Goal: Information Seeking & Learning: Learn about a topic

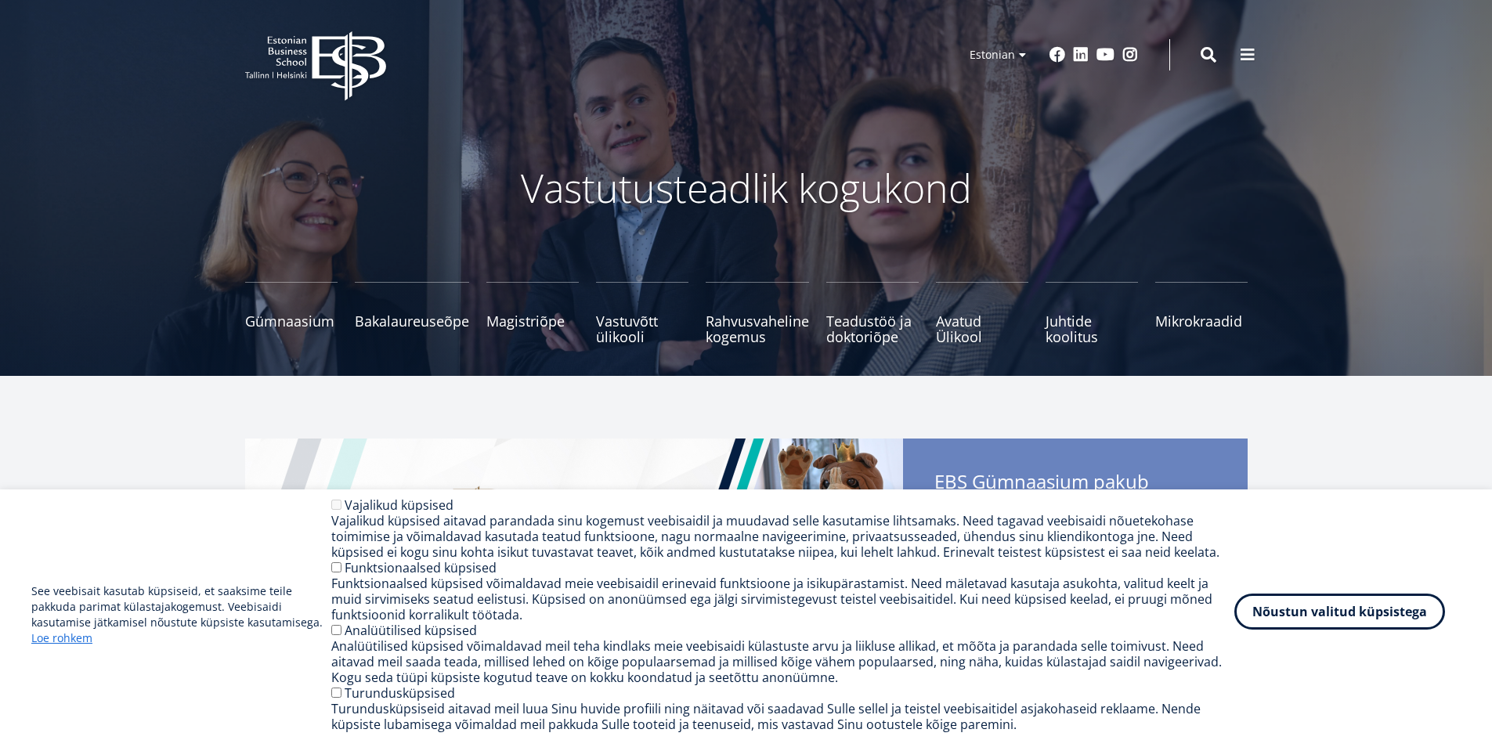
click at [1360, 607] on button "Nõustun valitud küpsistega" at bounding box center [1339, 612] width 211 height 36
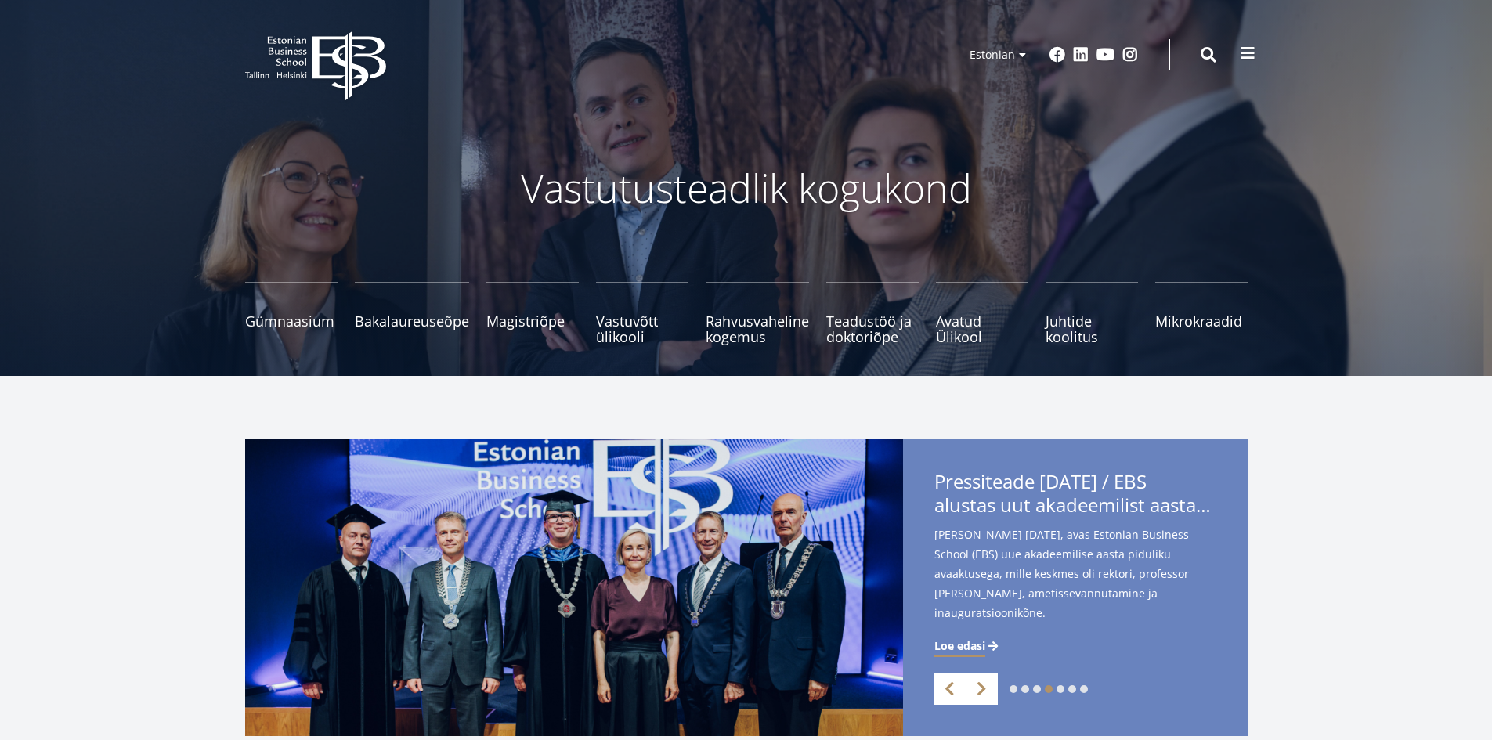
click at [1255, 57] on span at bounding box center [1248, 53] width 16 height 16
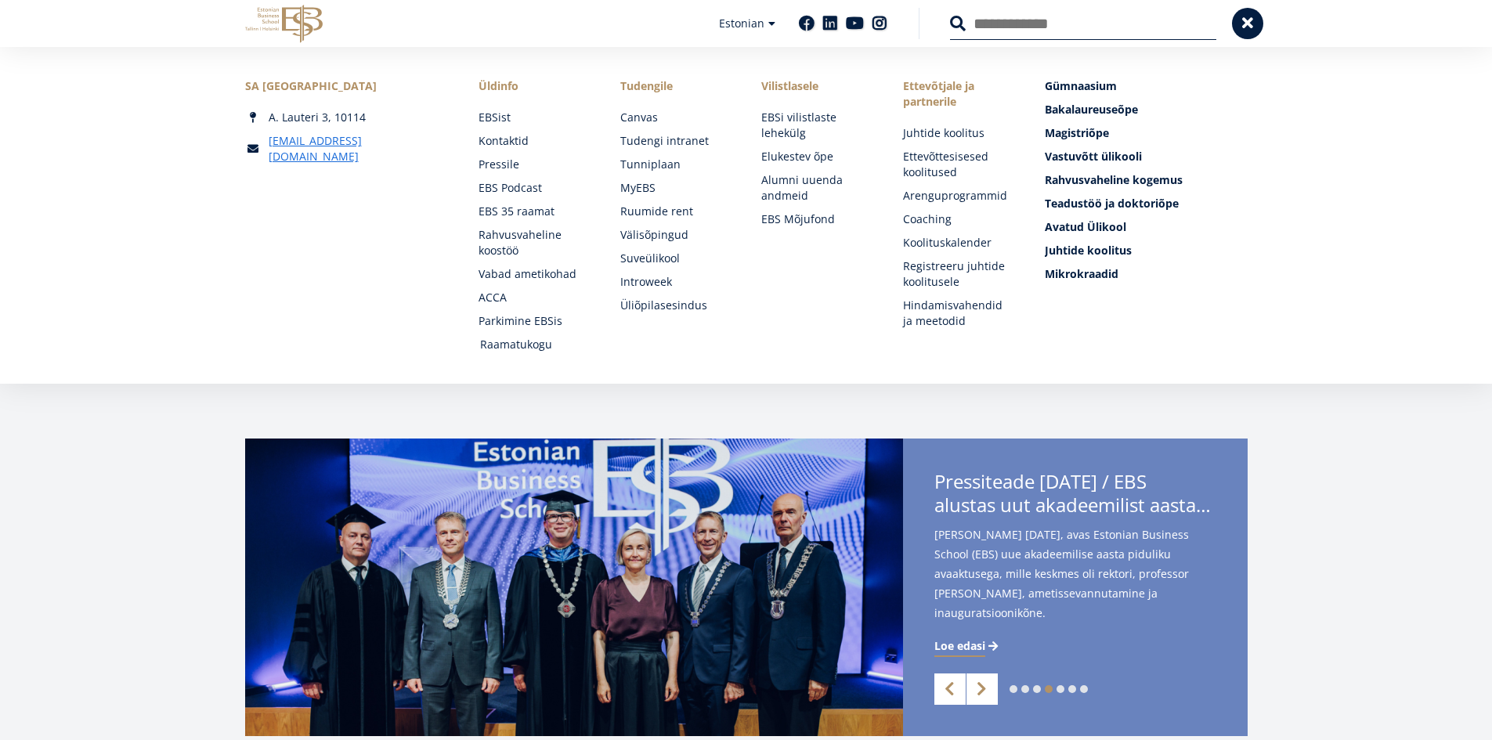
click at [530, 349] on link "Raamatukogu" at bounding box center [535, 345] width 110 height 16
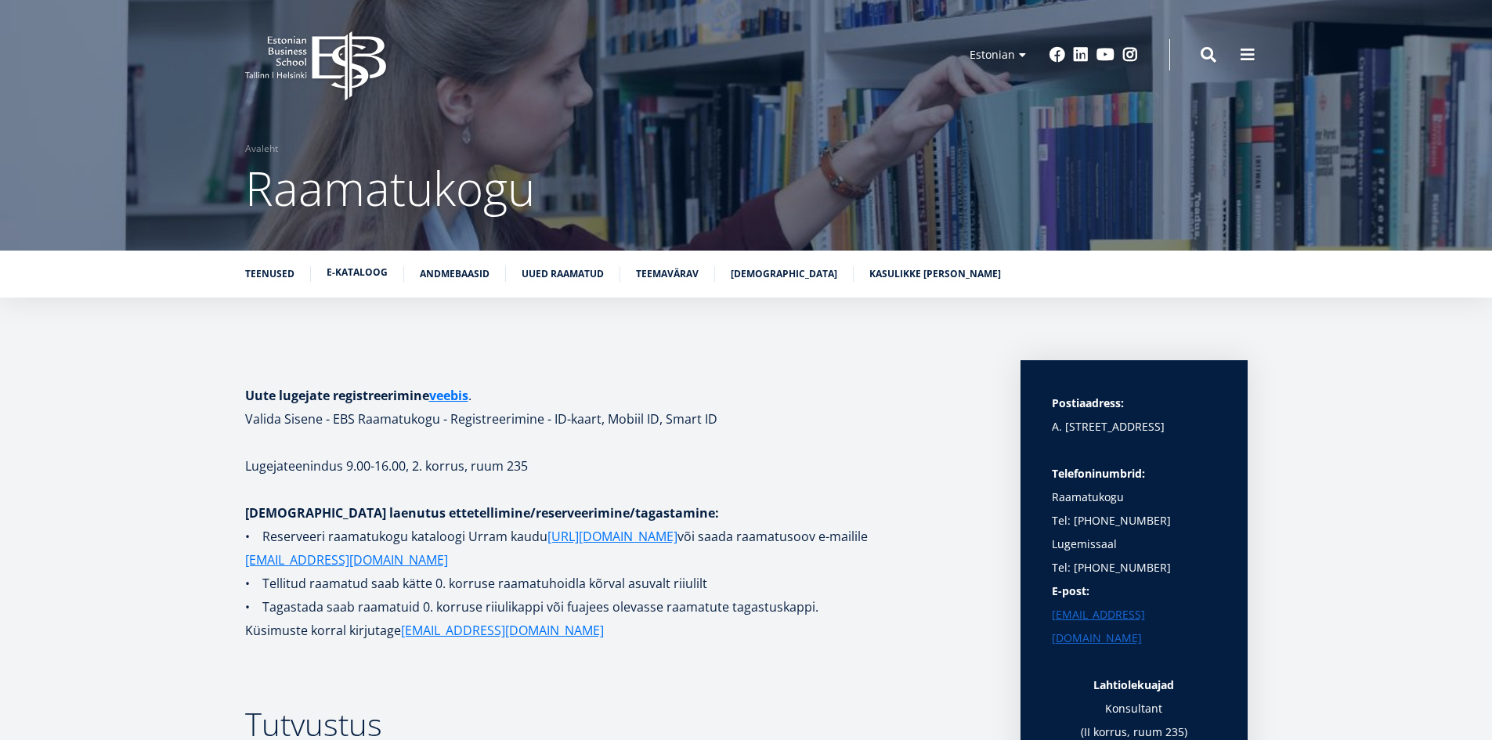
click at [360, 265] on link "E-kataloog" at bounding box center [357, 273] width 61 height 16
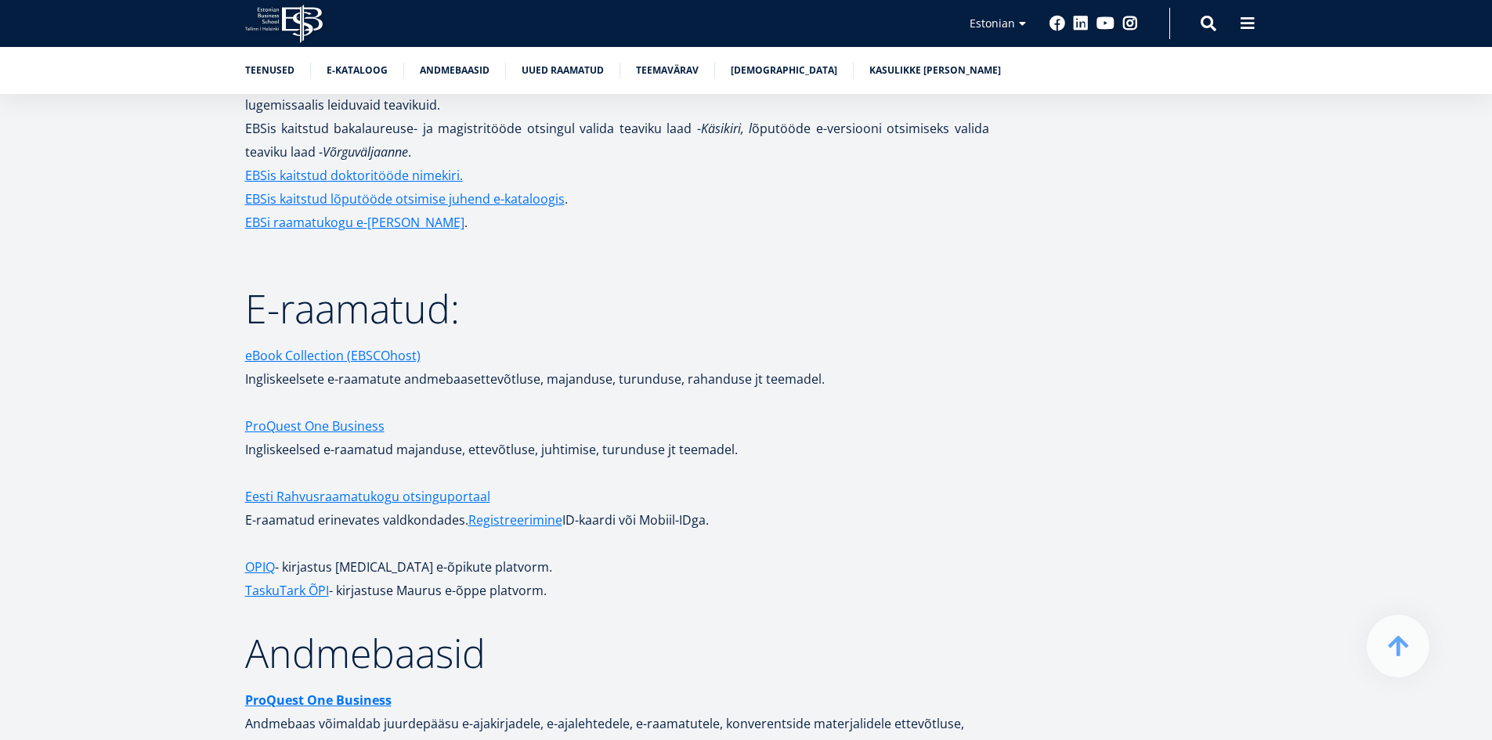
scroll to position [2255, 0]
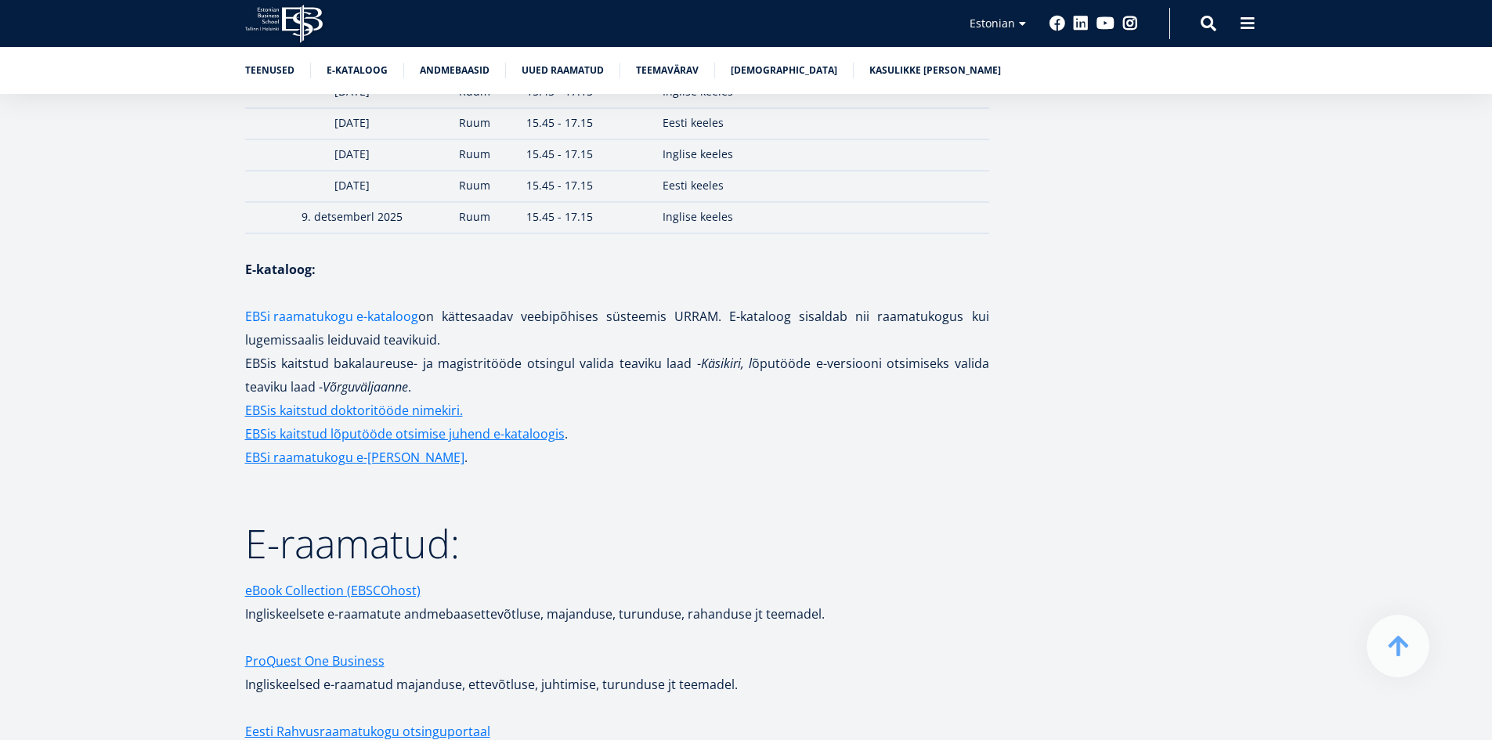
click at [326, 305] on link "EBSi raamatukogu e-kataloog" at bounding box center [331, 316] width 173 height 23
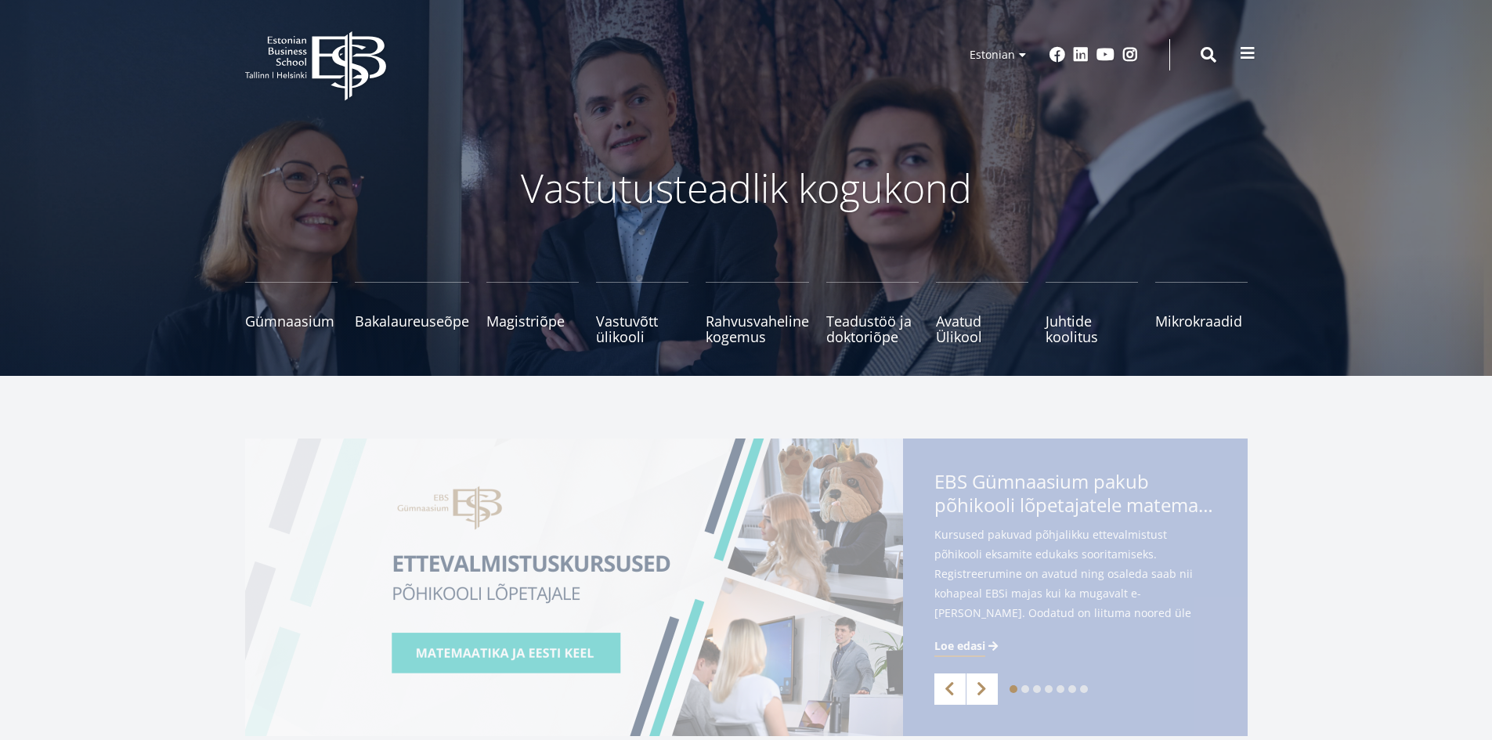
click at [1245, 40] on button at bounding box center [1247, 53] width 31 height 31
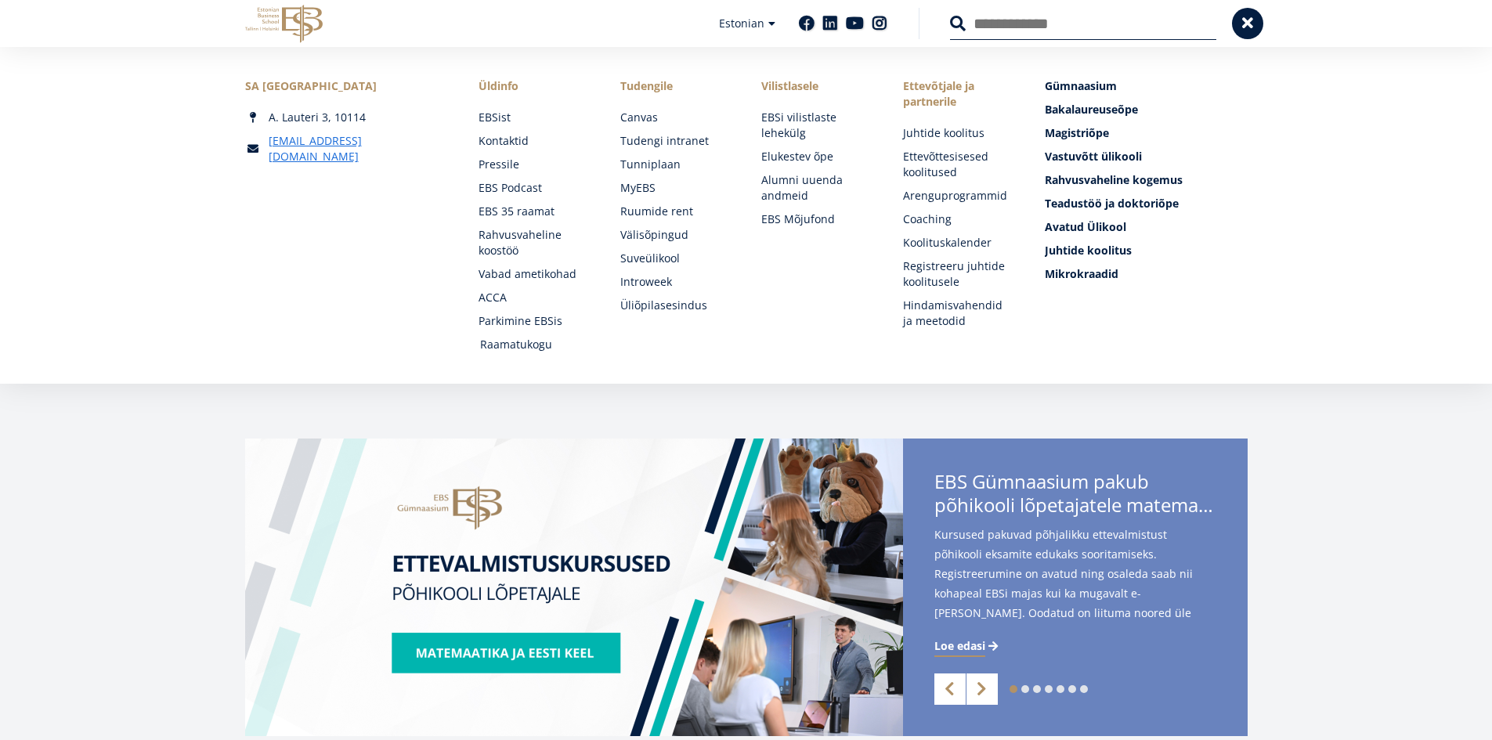
click at [528, 348] on link "Raamatukogu" at bounding box center [535, 345] width 110 height 16
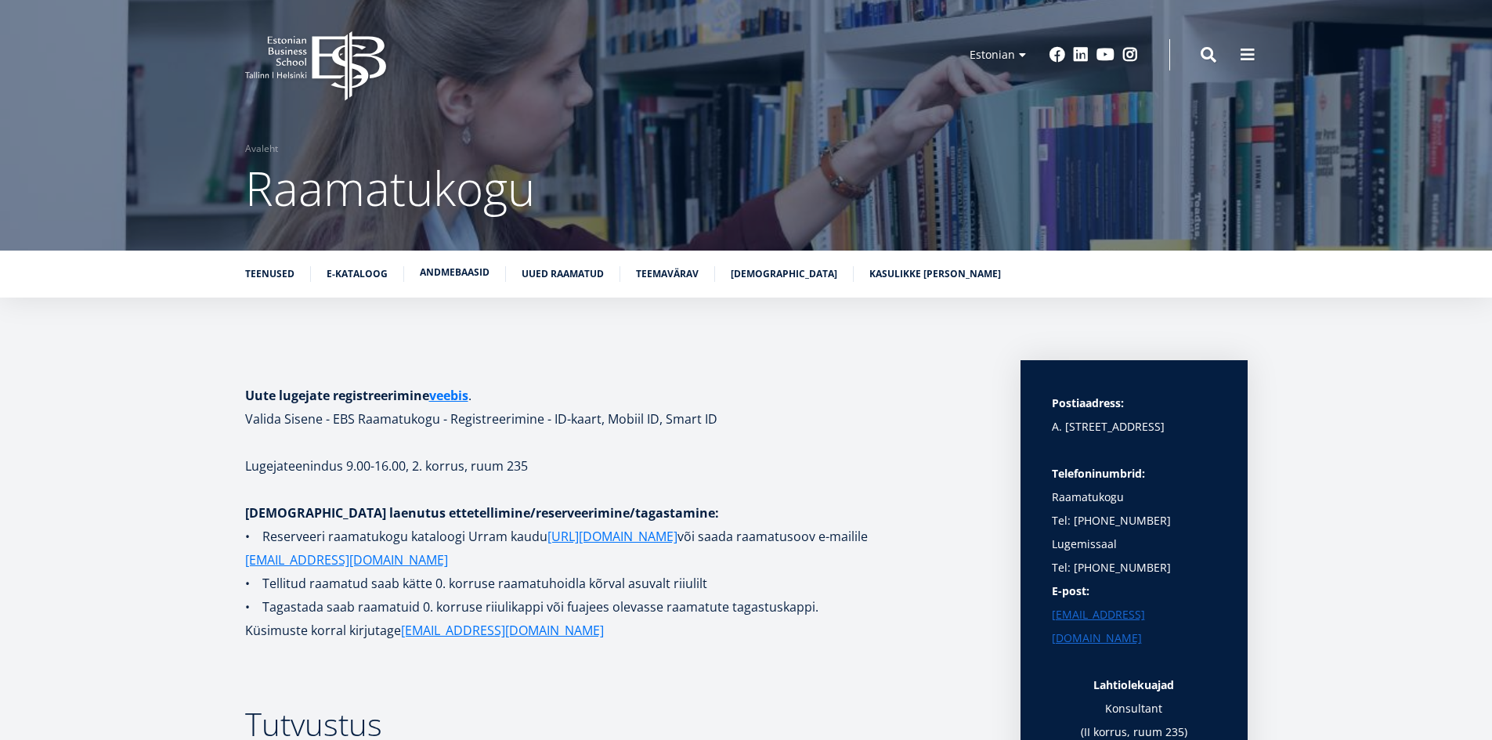
click at [453, 270] on link "Andmebaasid" at bounding box center [455, 273] width 70 height 16
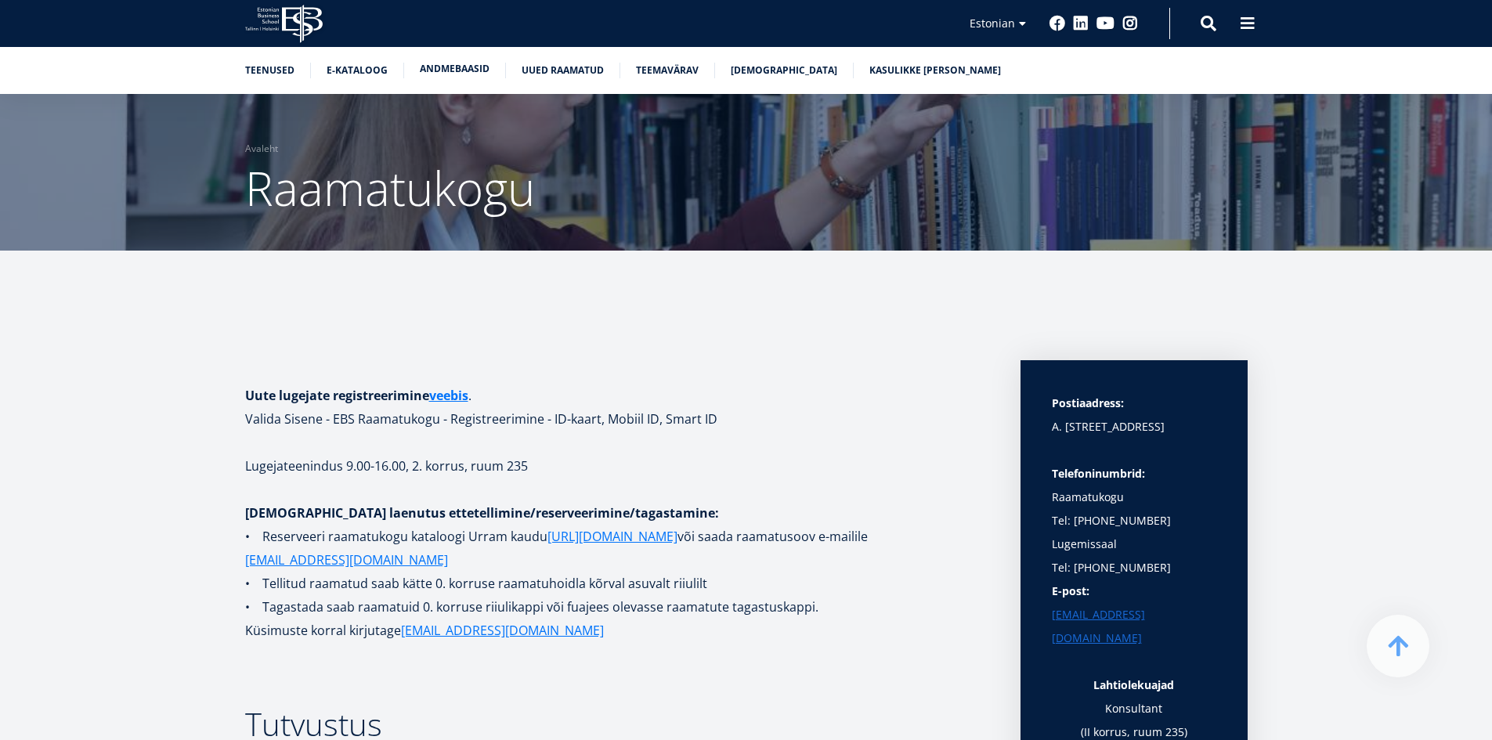
scroll to position [2858, 0]
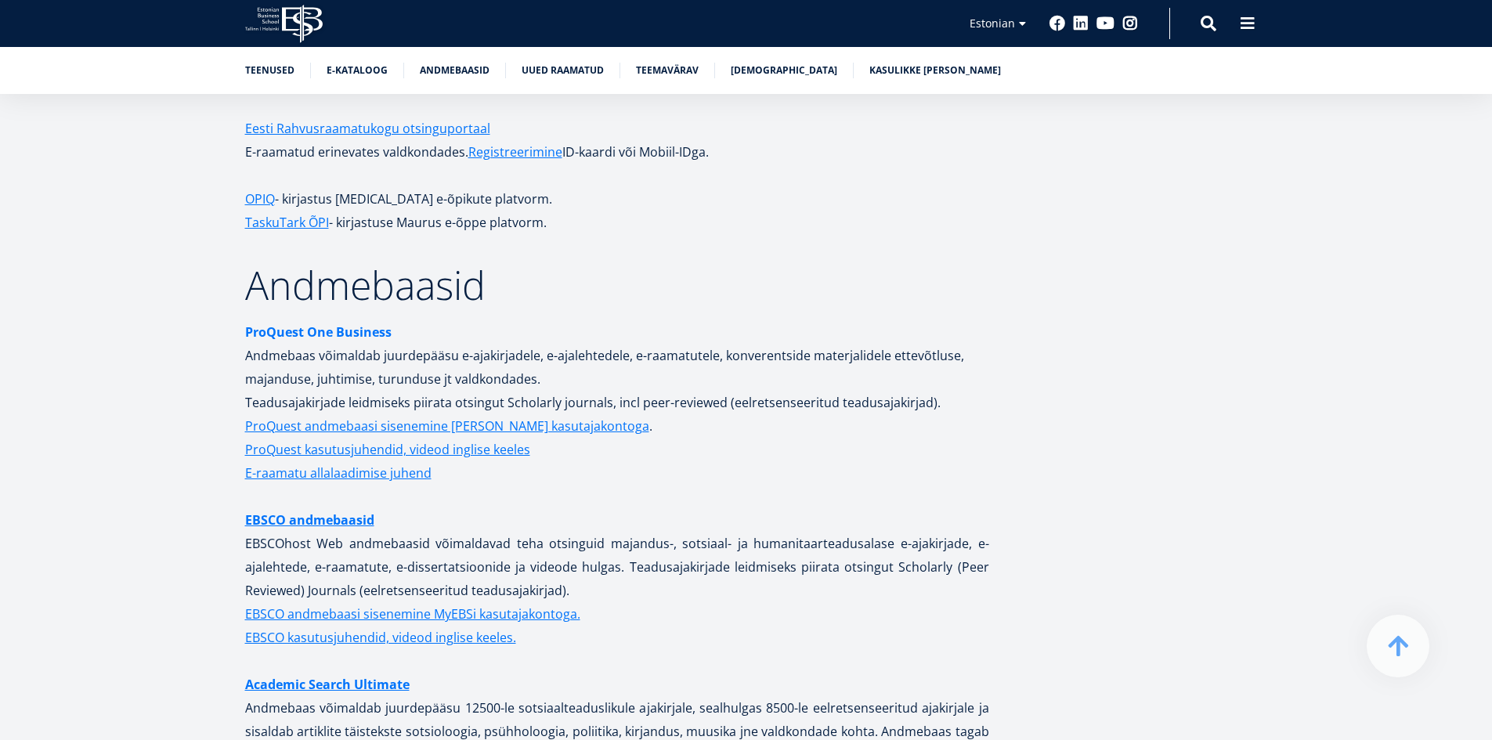
click at [316, 323] on strong "ProQuest One Business" at bounding box center [318, 331] width 146 height 17
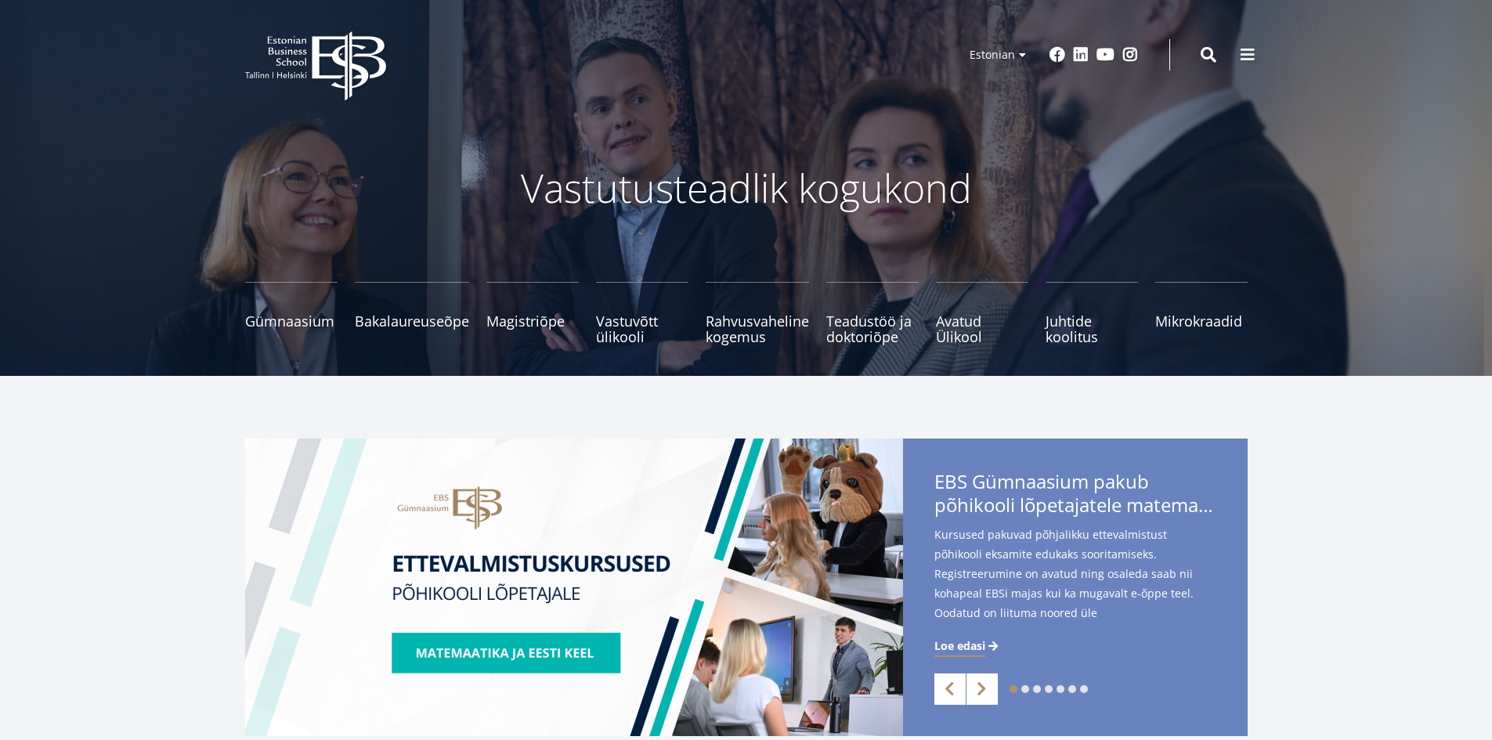
click at [1230, 51] on div "EBS Logo Created with Sketch. Kasutaja konto menüü Admin Estonian Estonian Engl…" at bounding box center [746, 54] width 1128 height 47
click at [1249, 52] on span at bounding box center [1248, 53] width 16 height 16
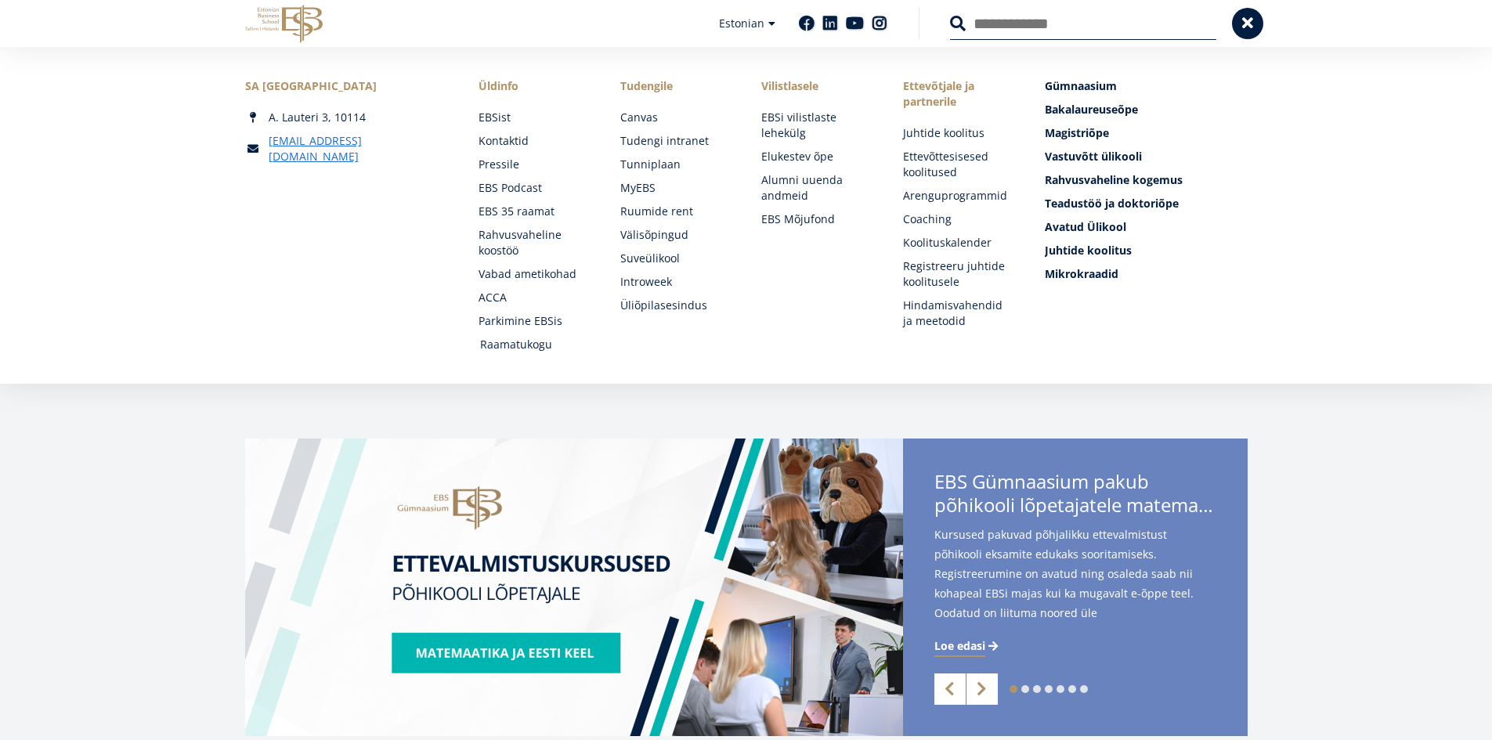
click at [546, 349] on link "Raamatukogu" at bounding box center [535, 345] width 110 height 16
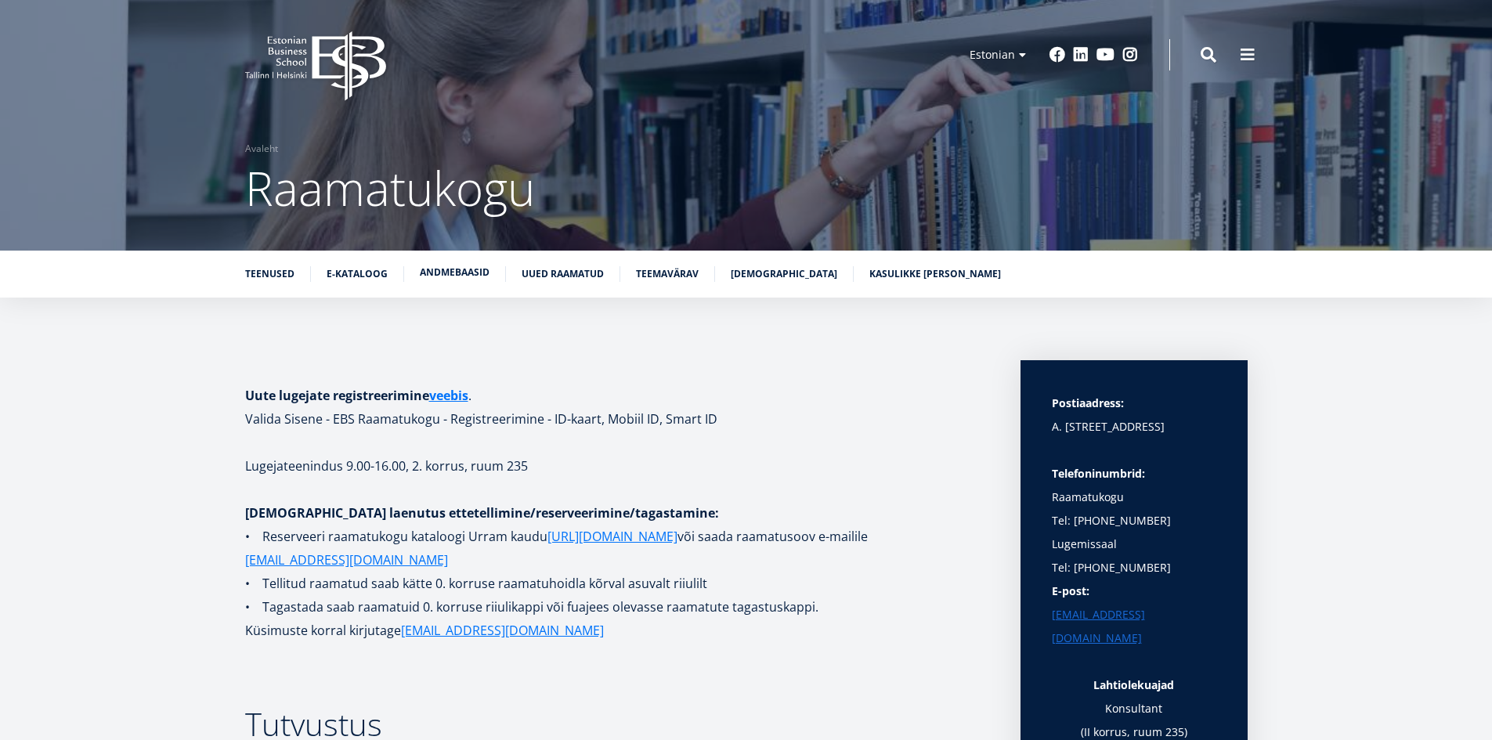
click at [440, 277] on link "Andmebaasid" at bounding box center [455, 273] width 70 height 16
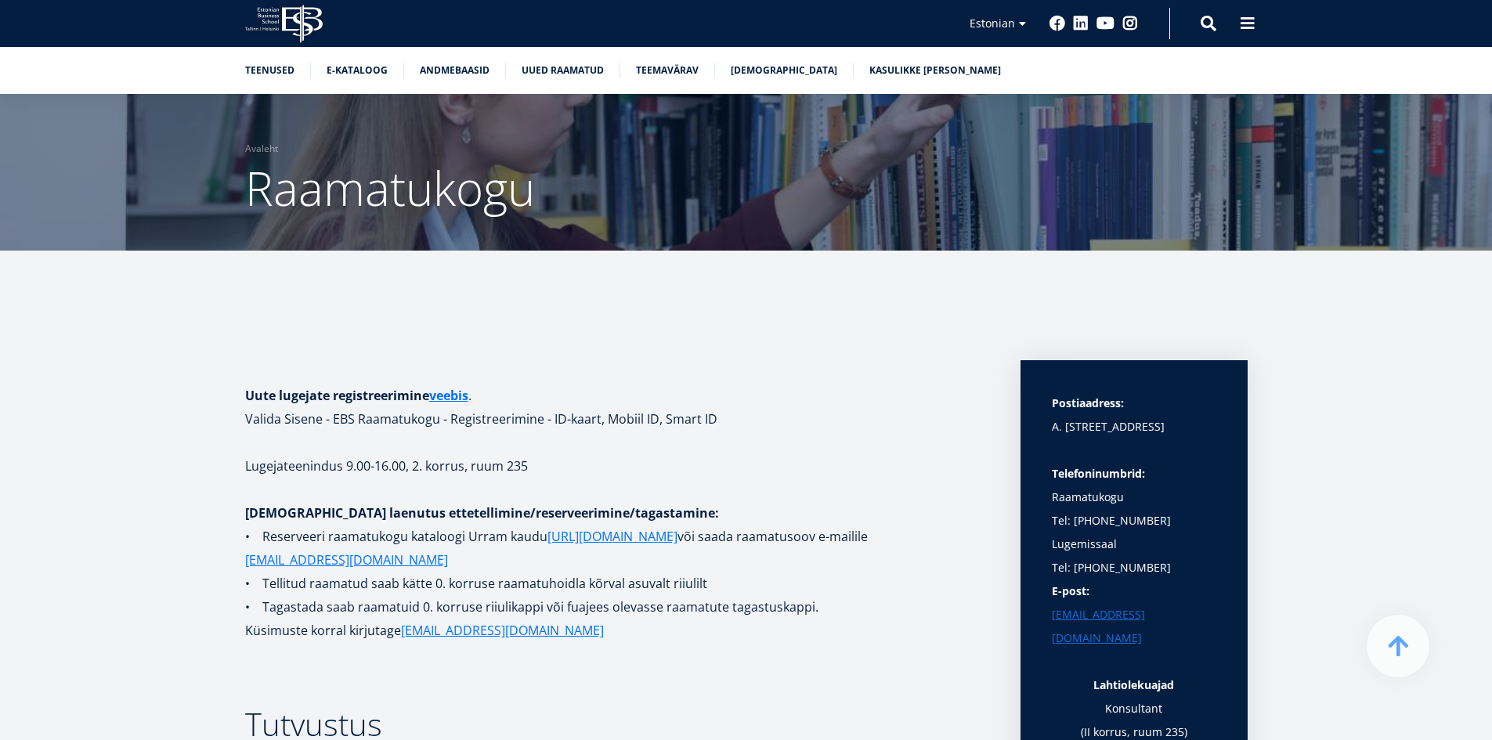
scroll to position [2858, 0]
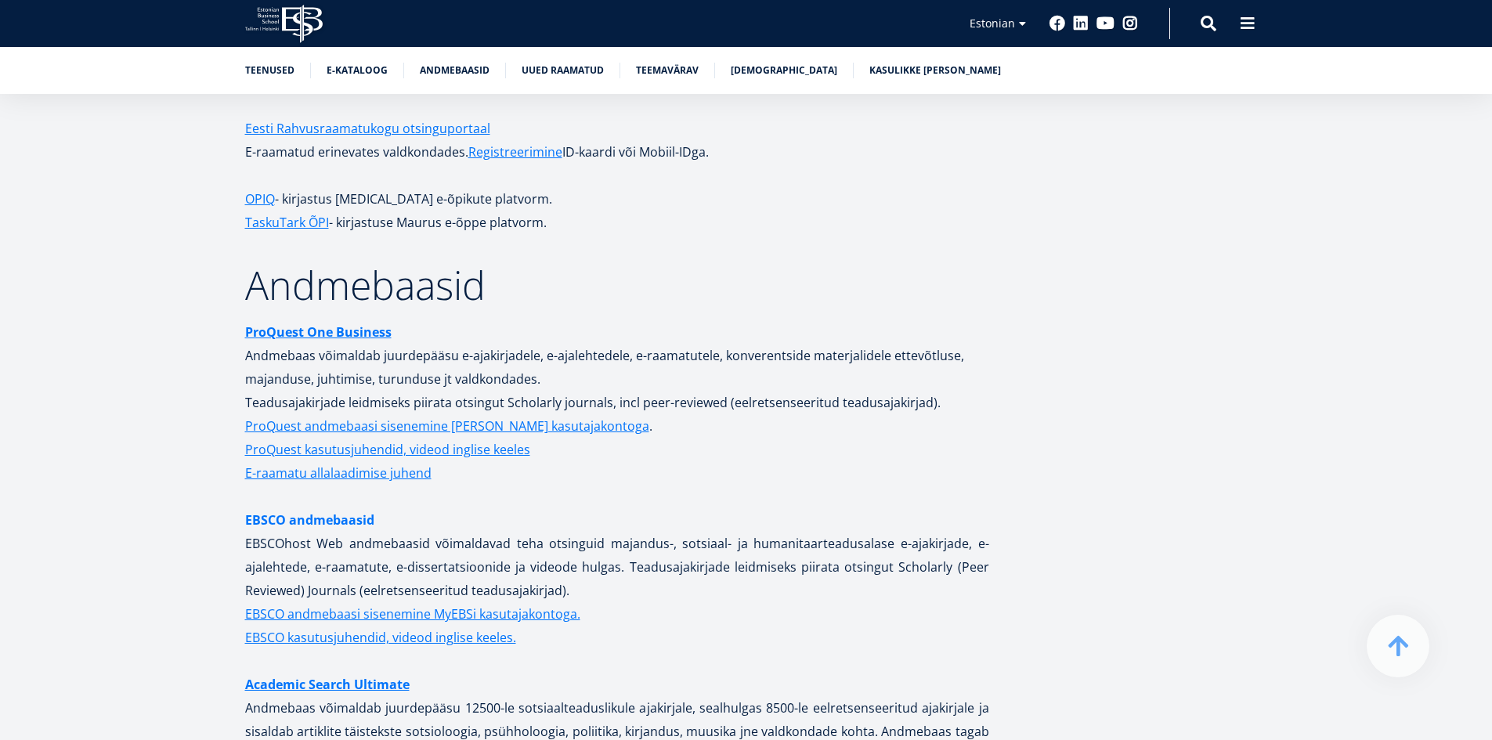
click at [312, 508] on link "EBSCO andmebaasid" at bounding box center [309, 519] width 129 height 23
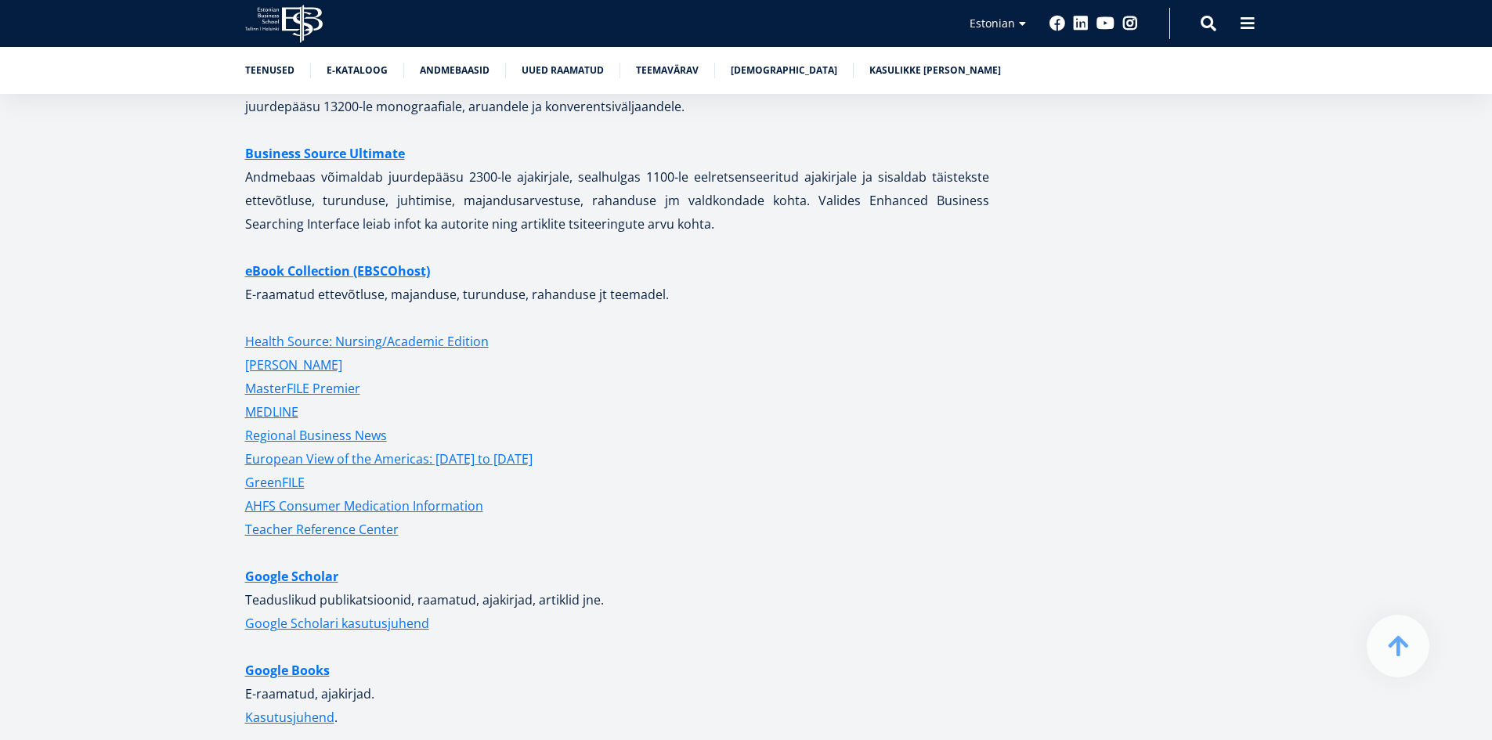
scroll to position [3720, 0]
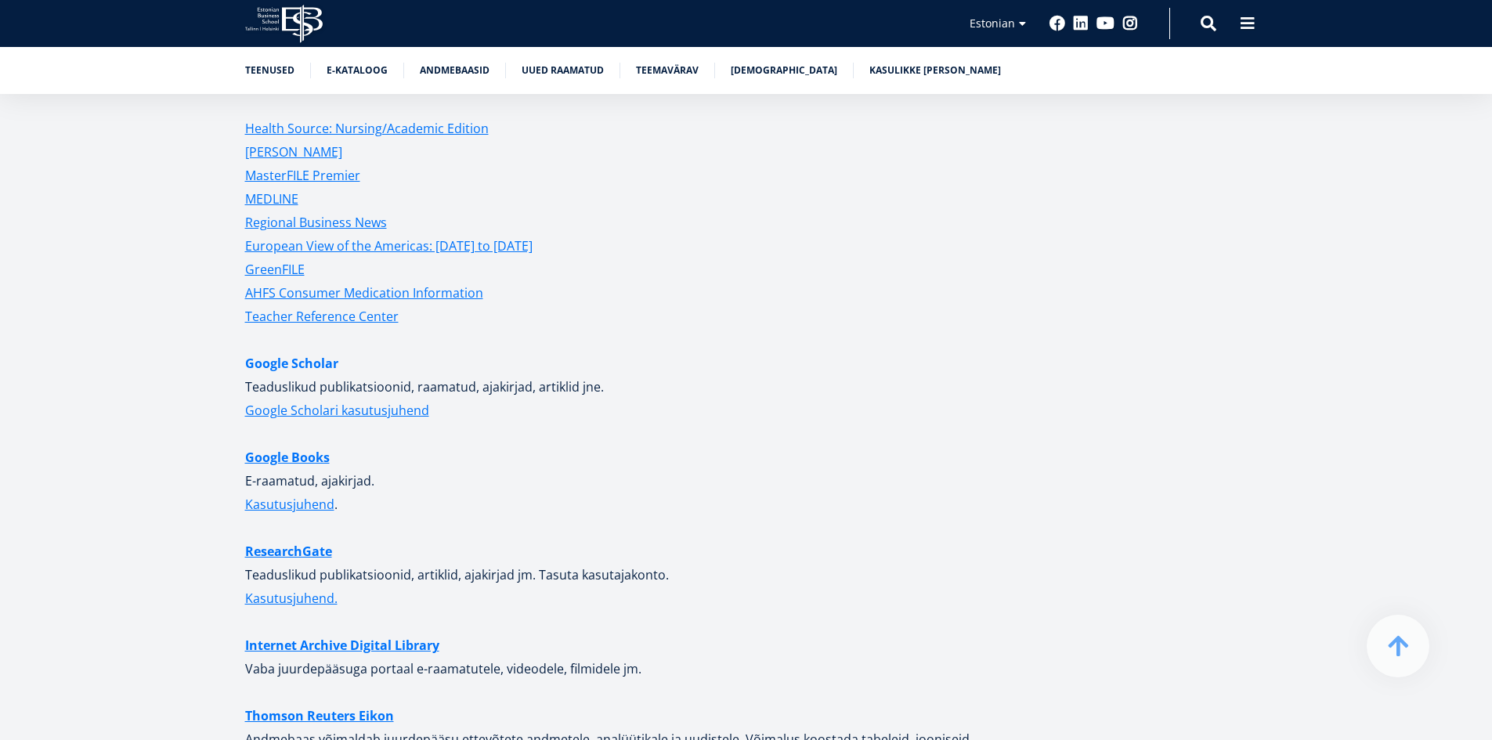
click at [317, 352] on link "Google Scholar" at bounding box center [291, 363] width 93 height 23
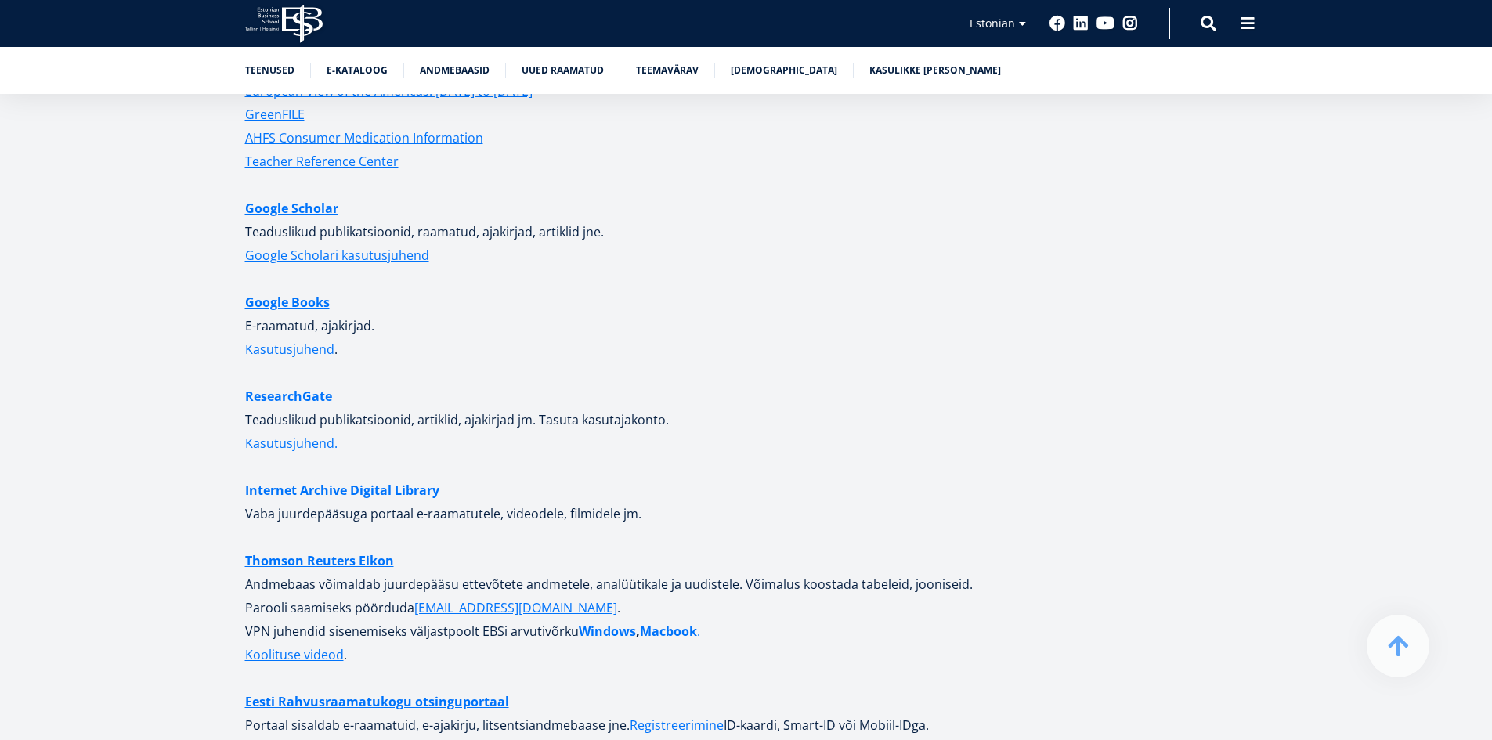
scroll to position [3877, 0]
click at [297, 383] on link "ResearchGate" at bounding box center [288, 394] width 87 height 23
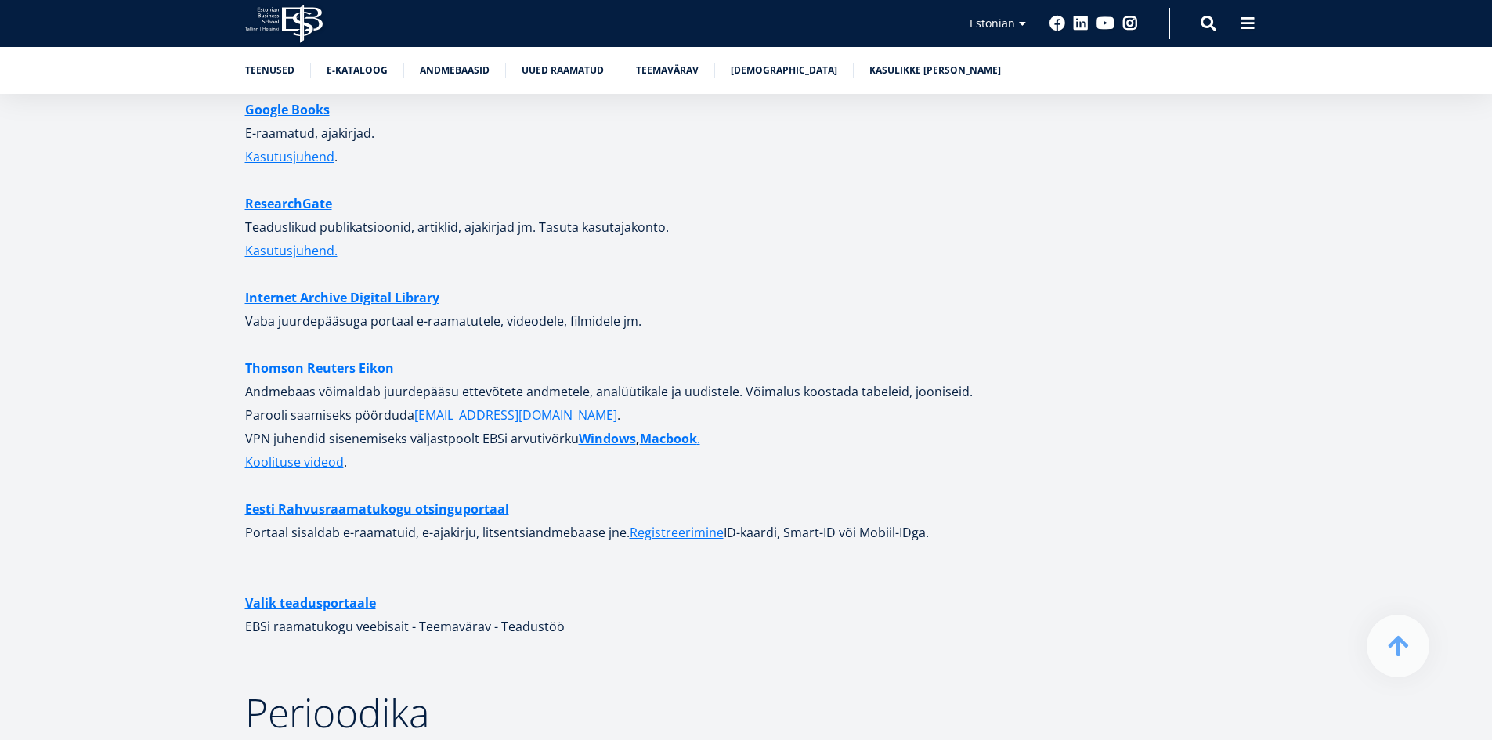
scroll to position [4111, 0]
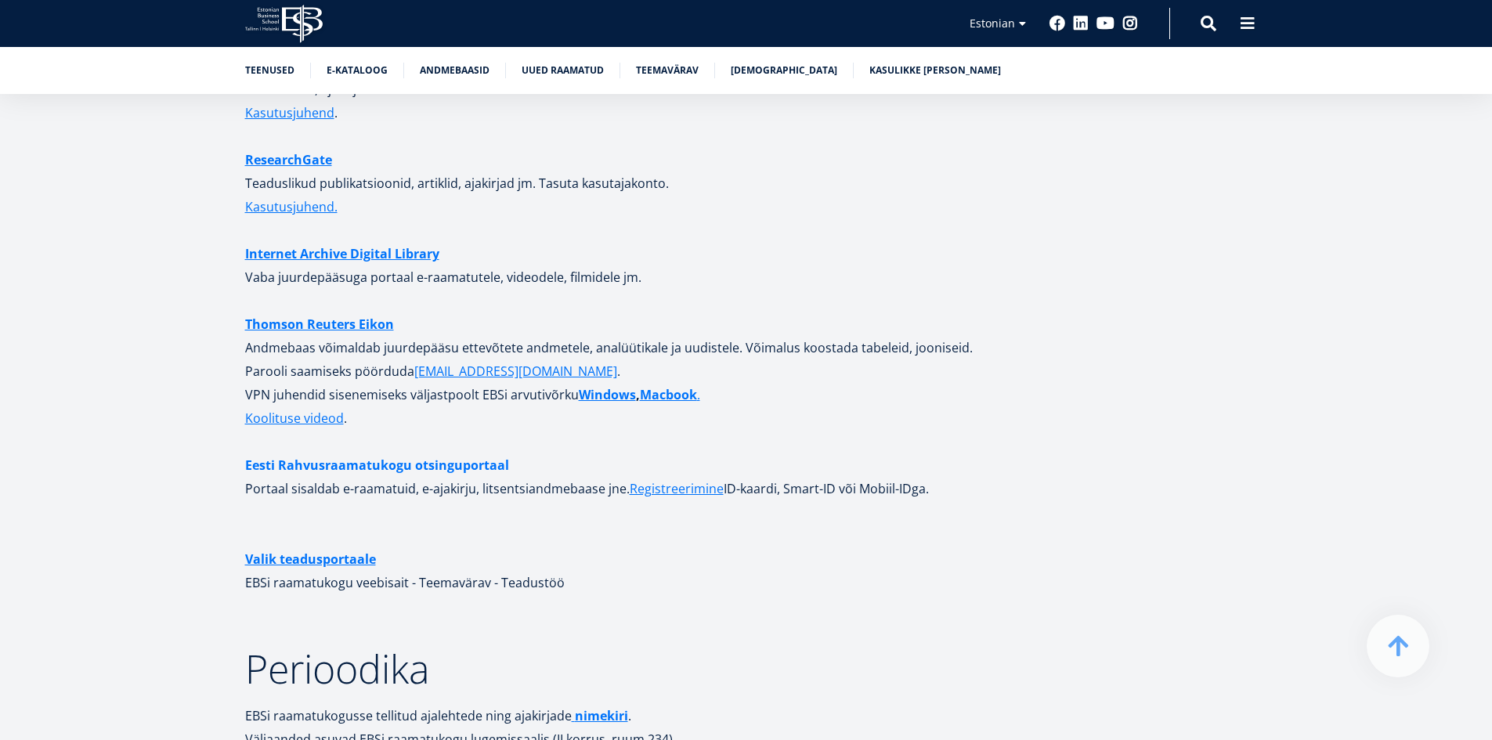
click at [427, 453] on link "Eesti Rahvusraamatukogu otsinguportaal" at bounding box center [377, 464] width 264 height 23
click at [912, 64] on link "Kasulikke linke" at bounding box center [935, 69] width 132 height 16
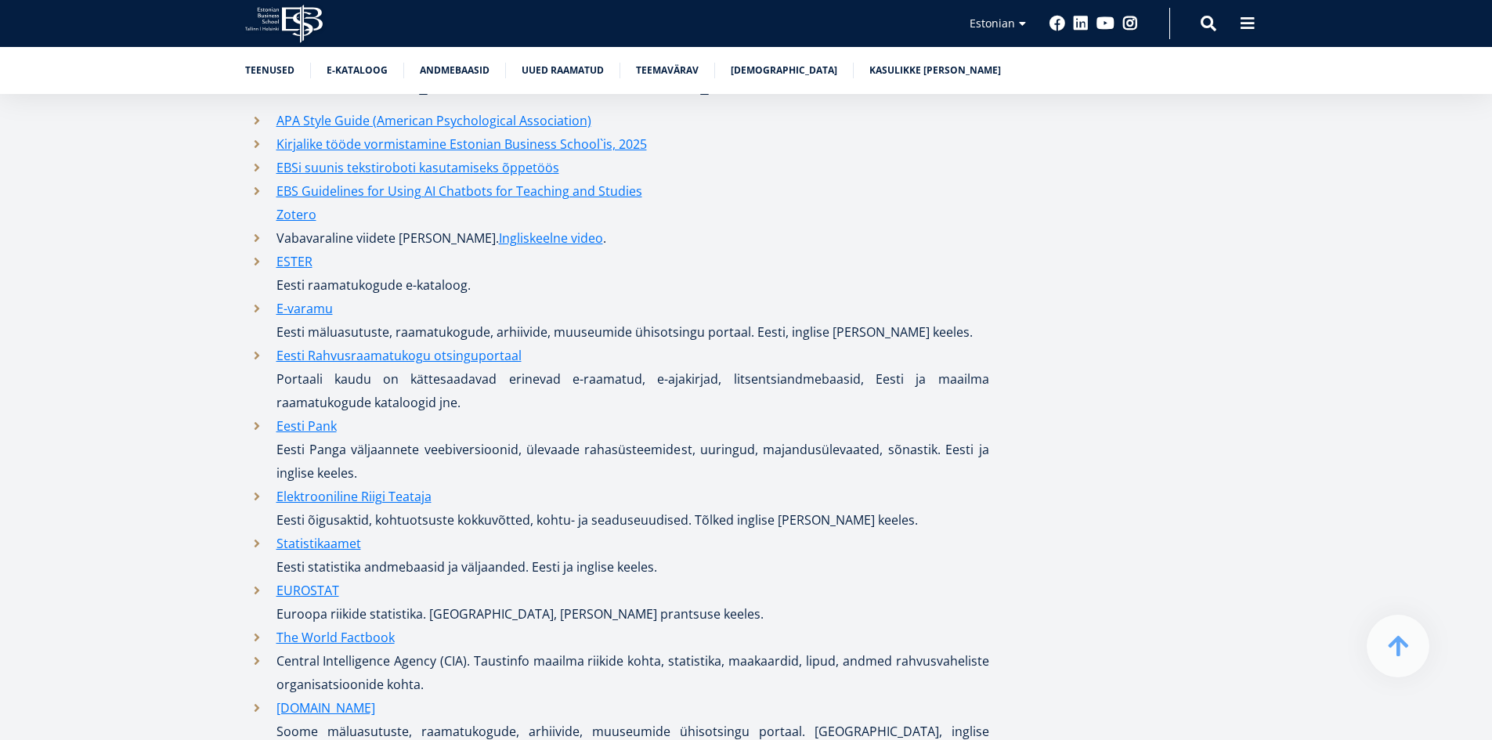
scroll to position [7193, 0]
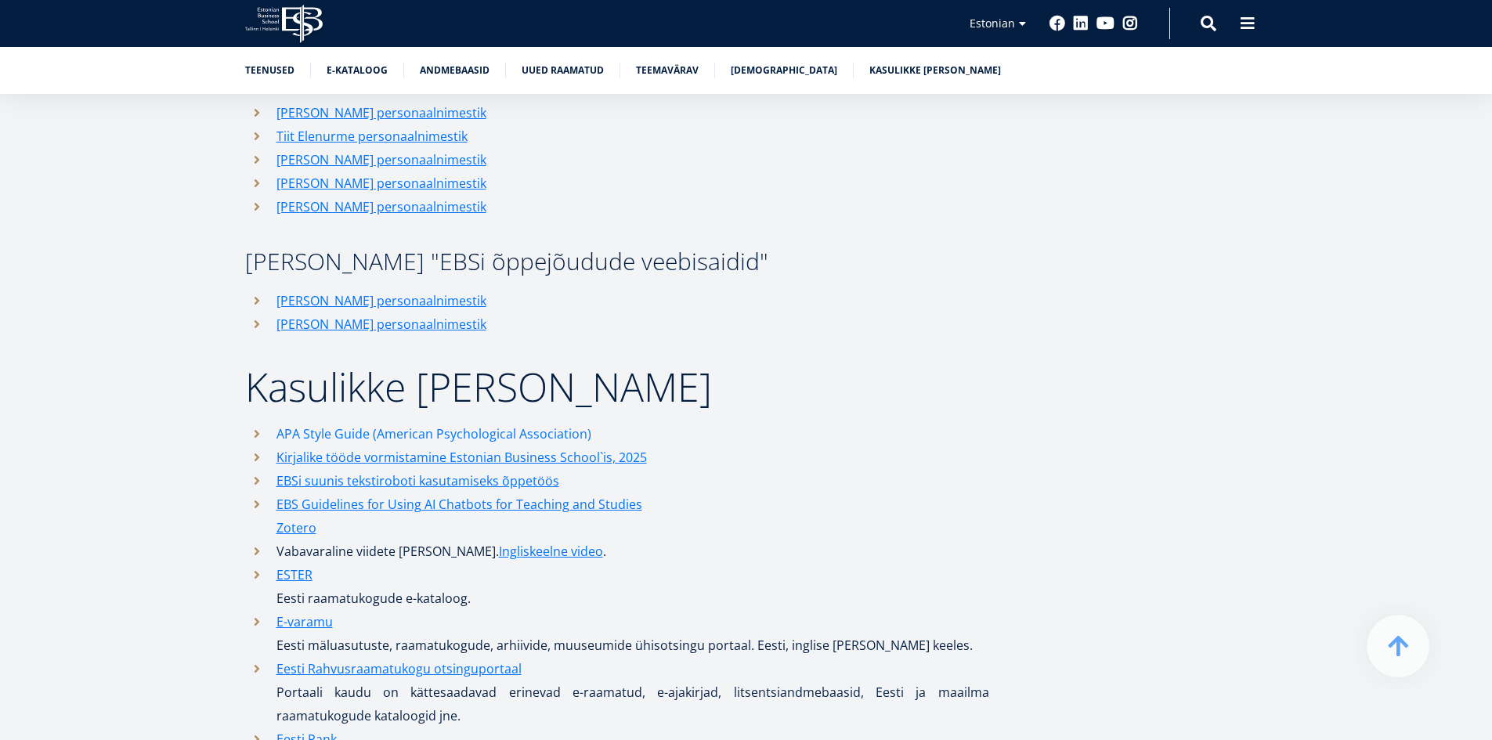
click at [571, 422] on link "APA Style Guide (American Psychological Association)" at bounding box center [433, 433] width 315 height 23
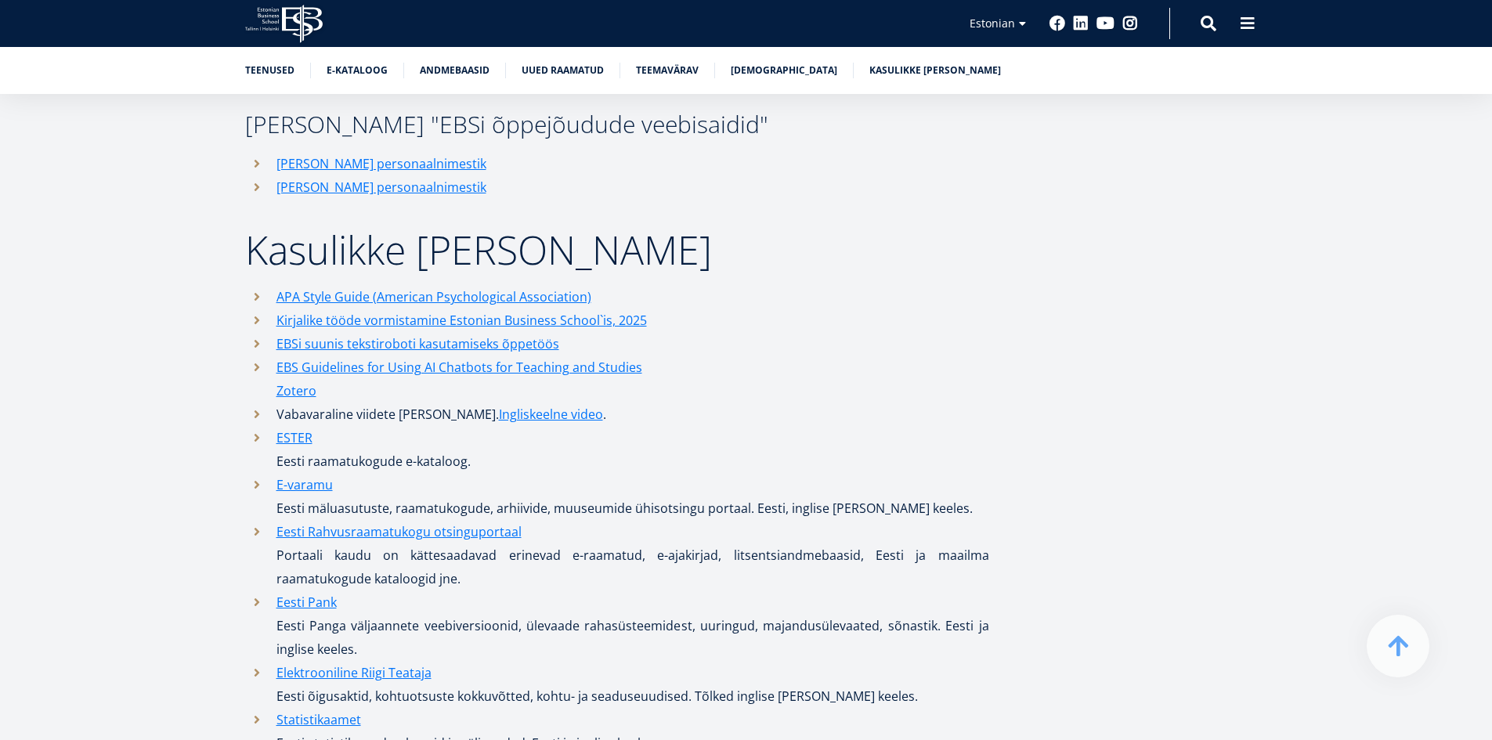
scroll to position [7350, 0]
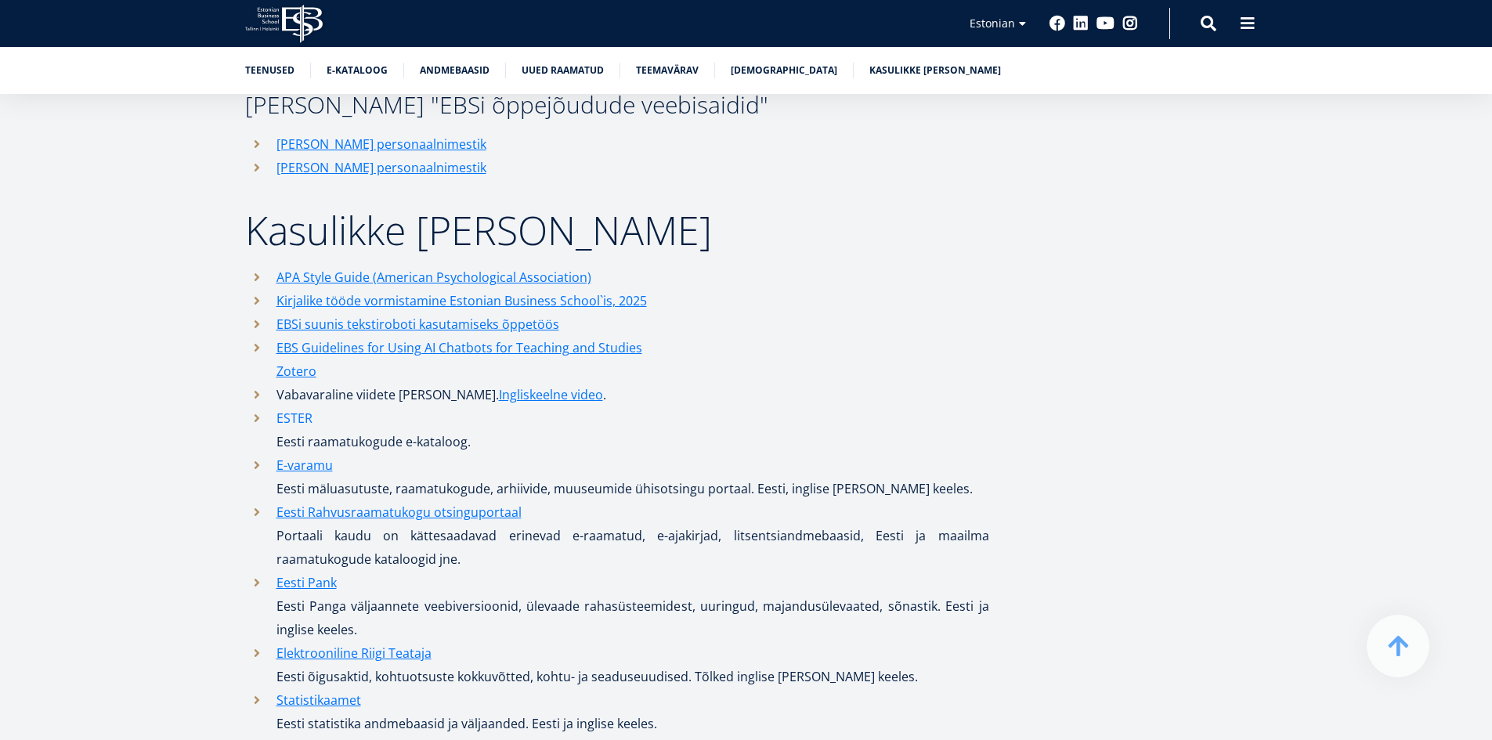
click at [306, 406] on link "ESTER" at bounding box center [294, 417] width 36 height 23
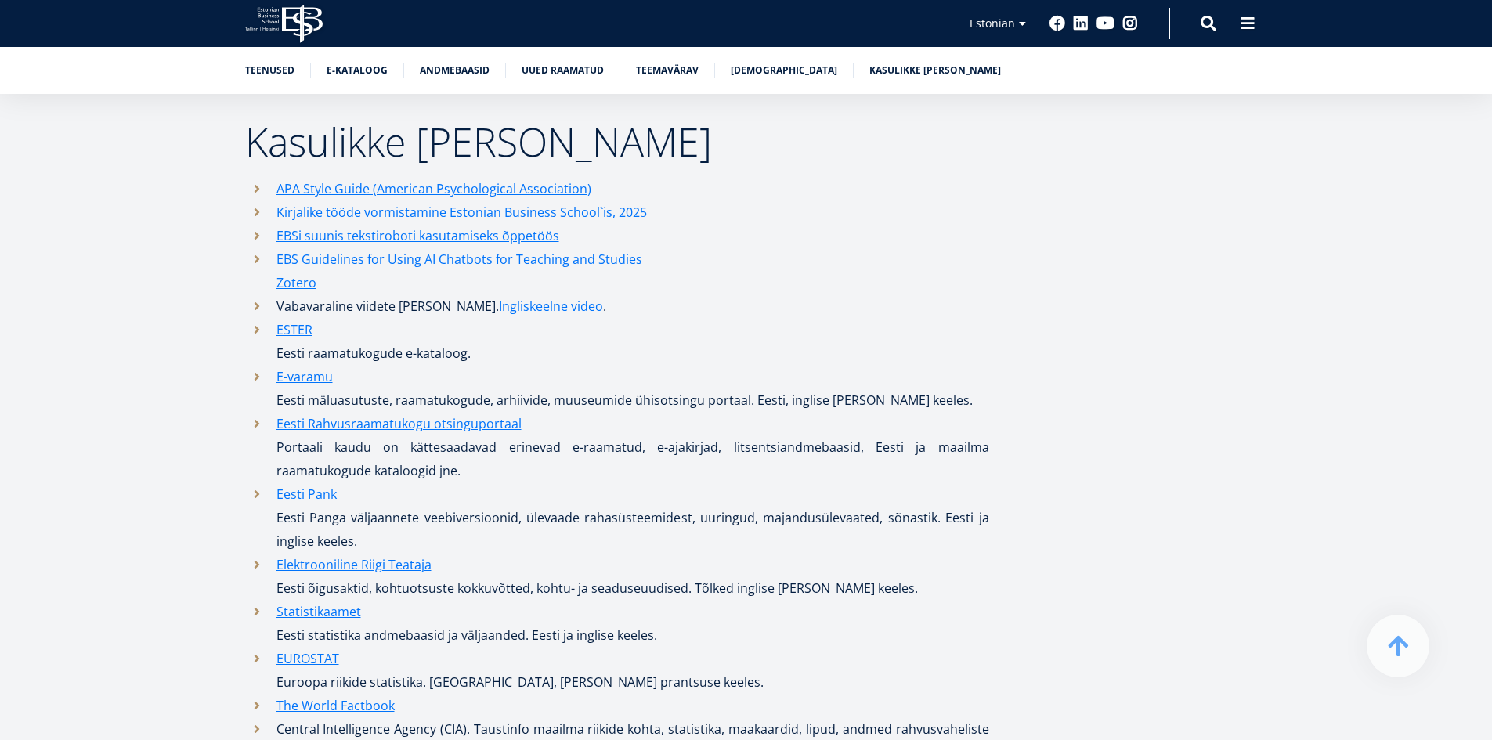
scroll to position [7585, 0]
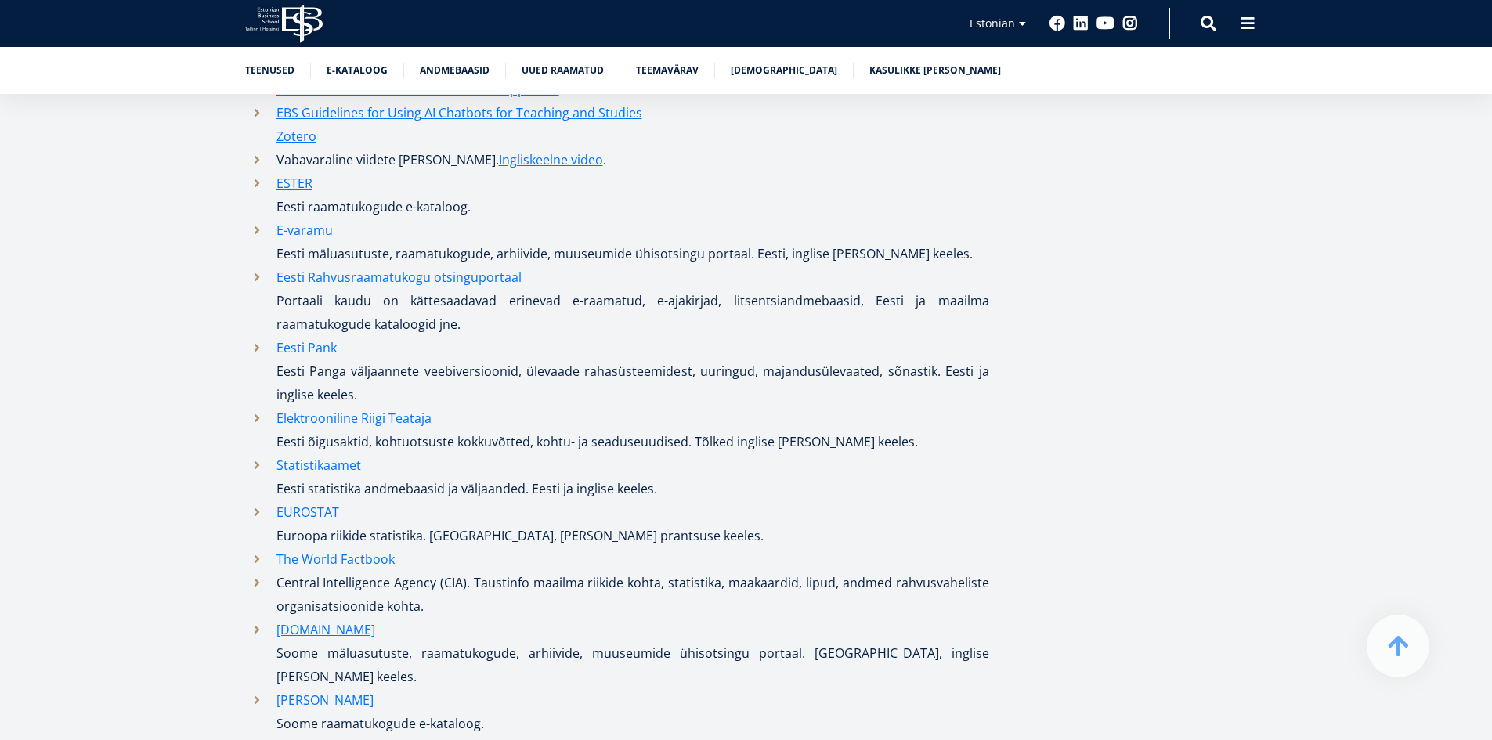
click at [324, 336] on link "Eesti Pank" at bounding box center [306, 347] width 60 height 23
click at [336, 453] on link "Statistikaamet" at bounding box center [318, 464] width 85 height 23
click at [291, 500] on link "EUROSTAT" at bounding box center [307, 511] width 63 height 23
click at [412, 406] on link "Elektrooniline Riigi Teataja" at bounding box center [353, 417] width 155 height 23
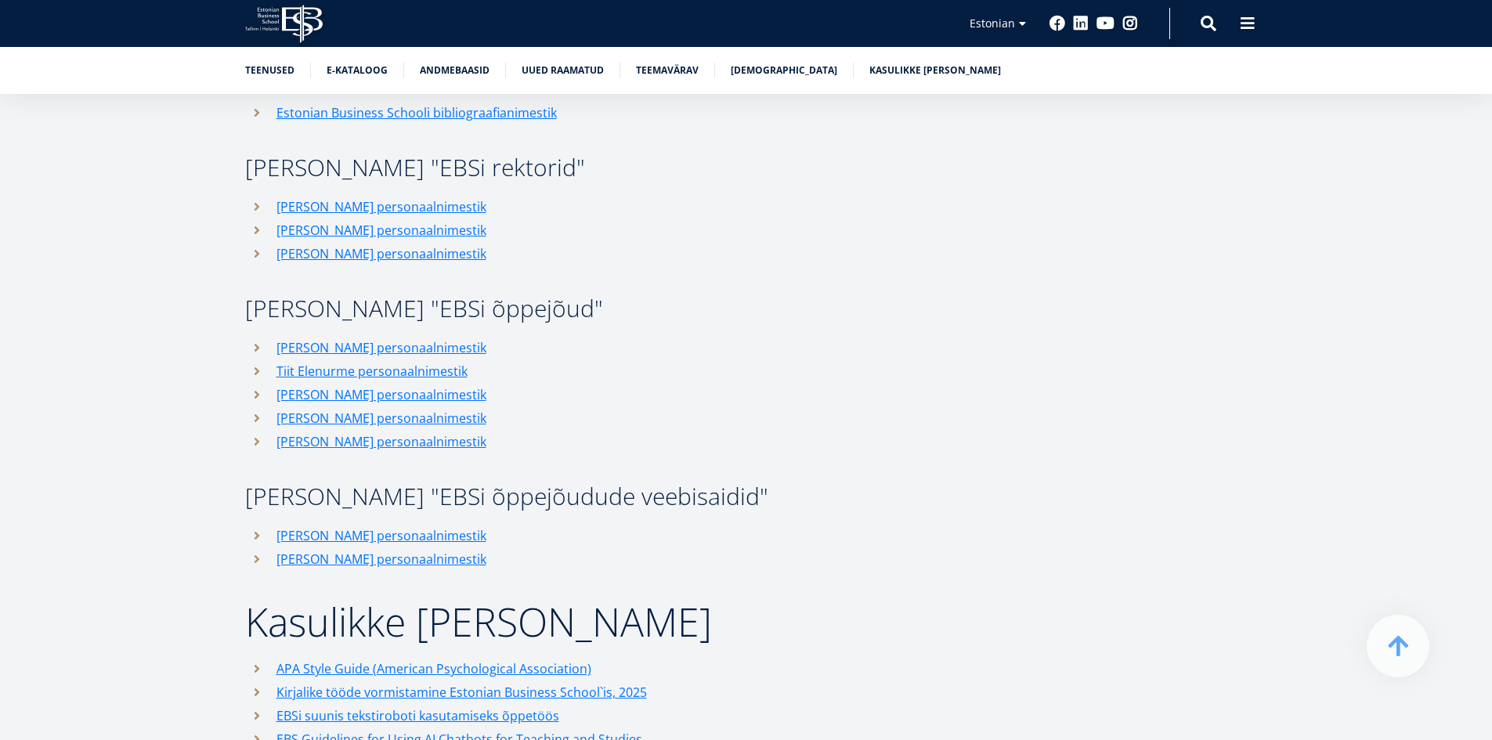
scroll to position [6645, 0]
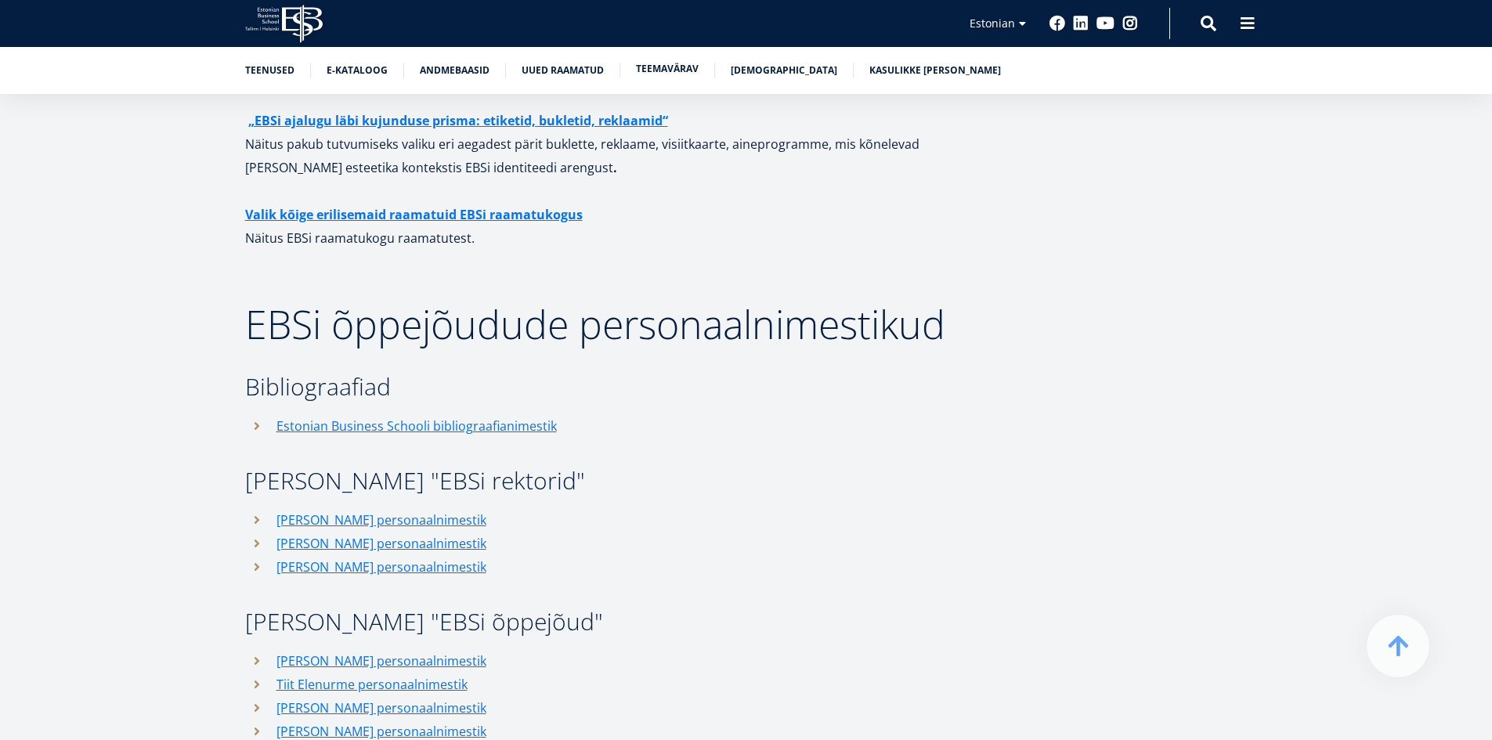
click at [671, 73] on link "Teemavärav" at bounding box center [667, 69] width 63 height 16
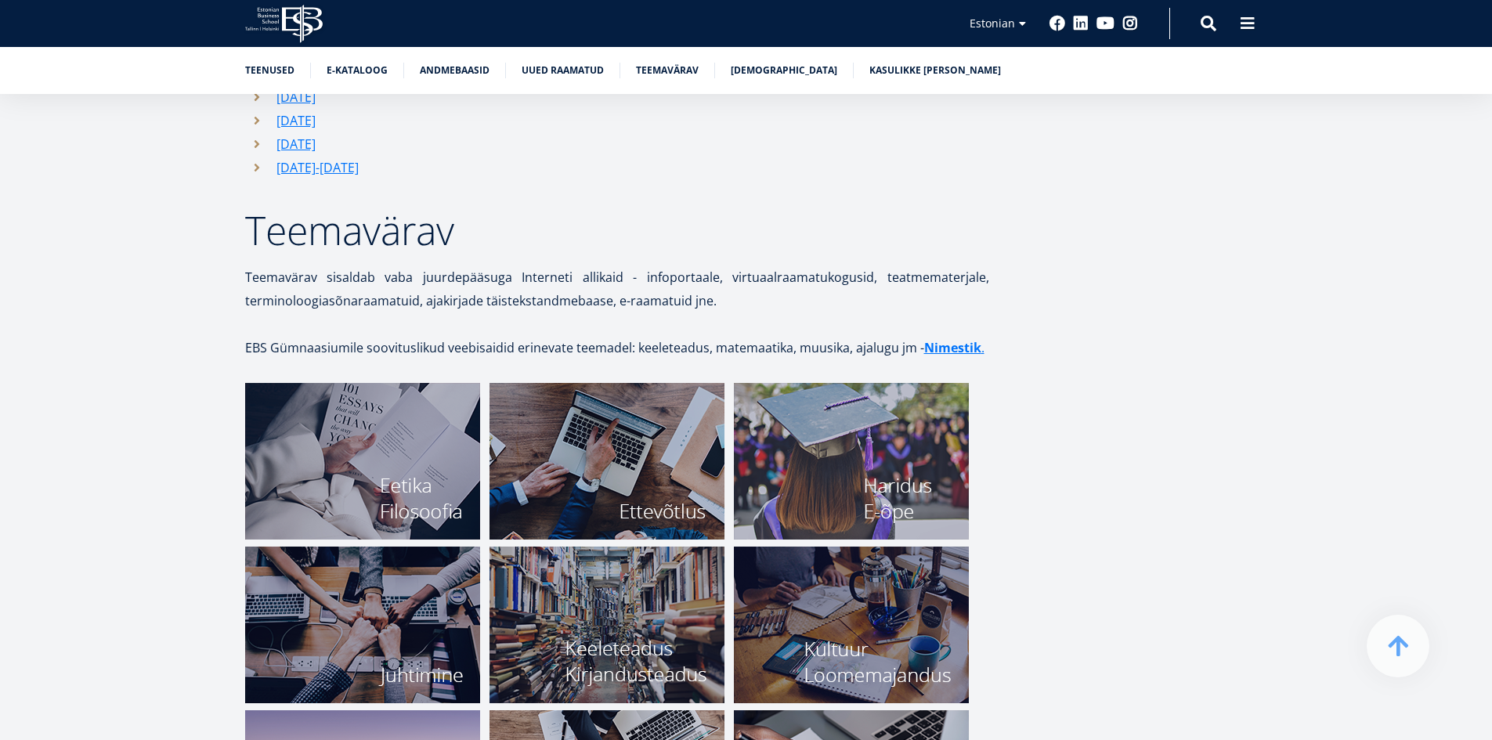
scroll to position [5521, 0]
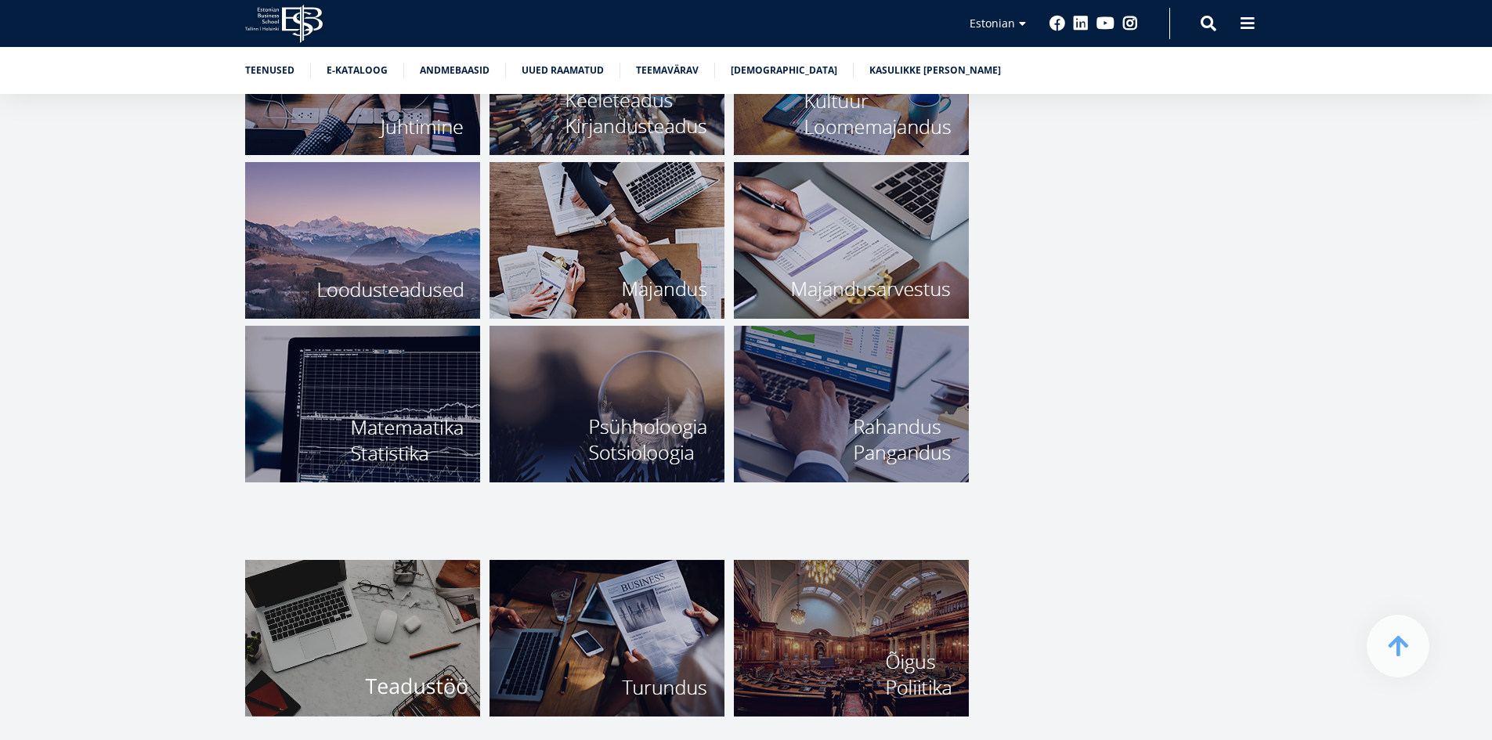
click at [367, 641] on img at bounding box center [362, 638] width 235 height 157
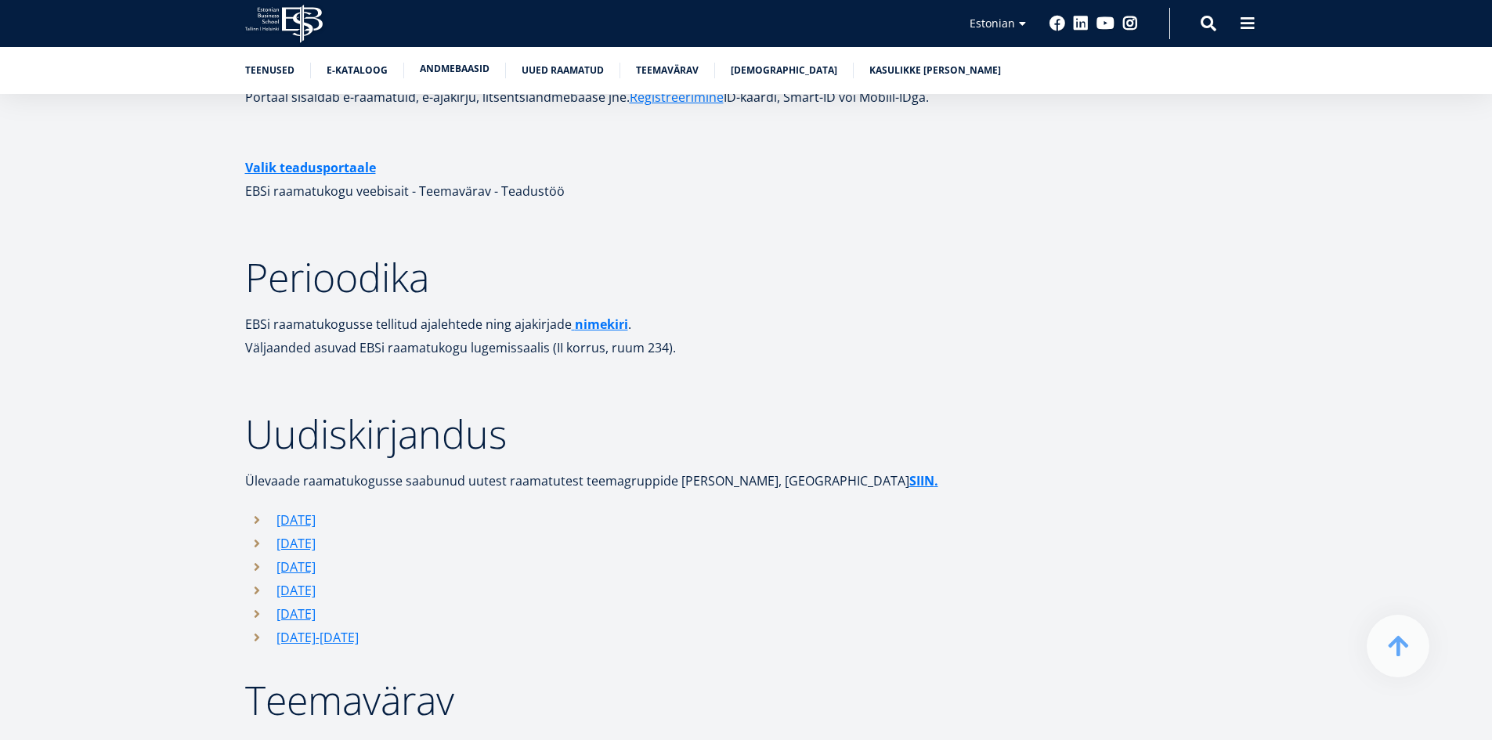
click at [450, 67] on link "Andmebaasid" at bounding box center [455, 69] width 70 height 16
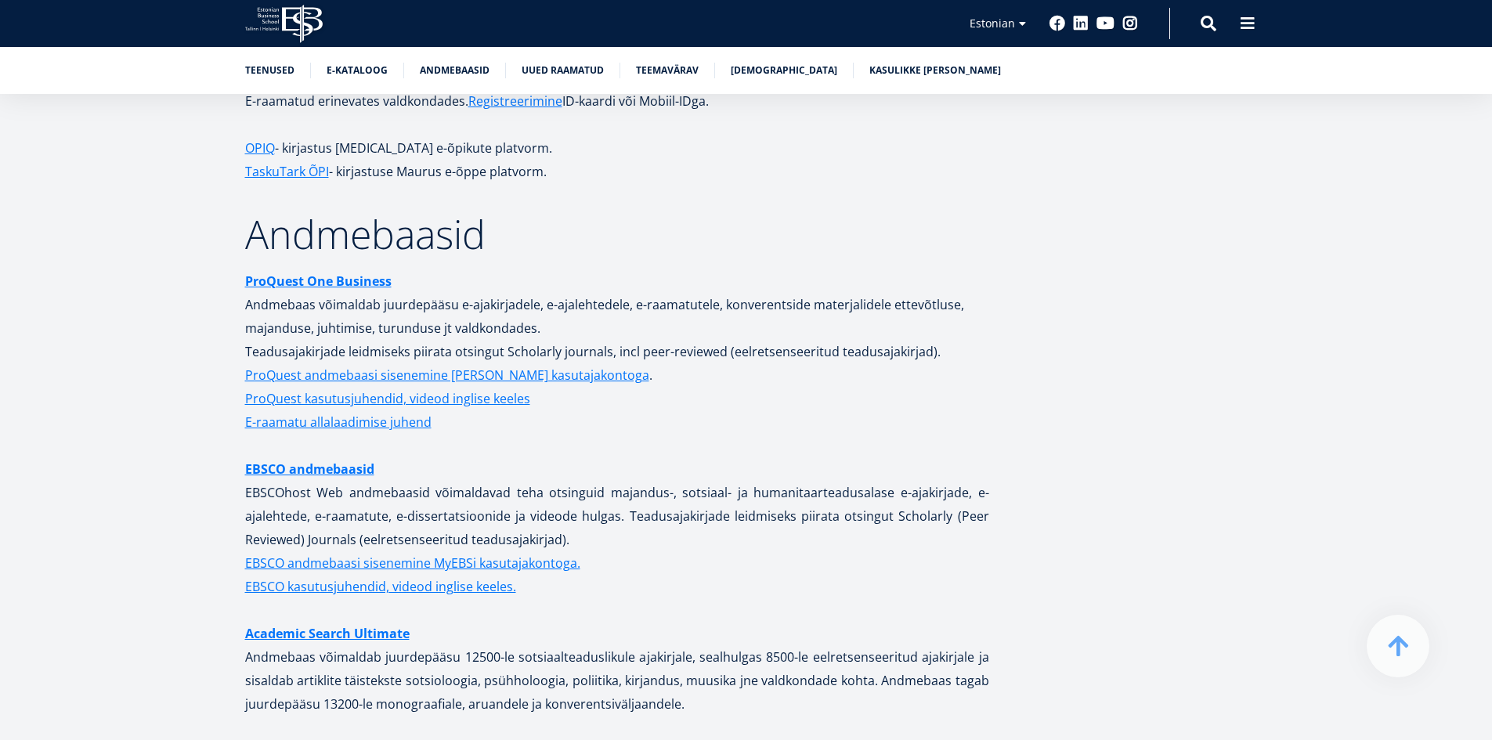
scroll to position [2937, 0]
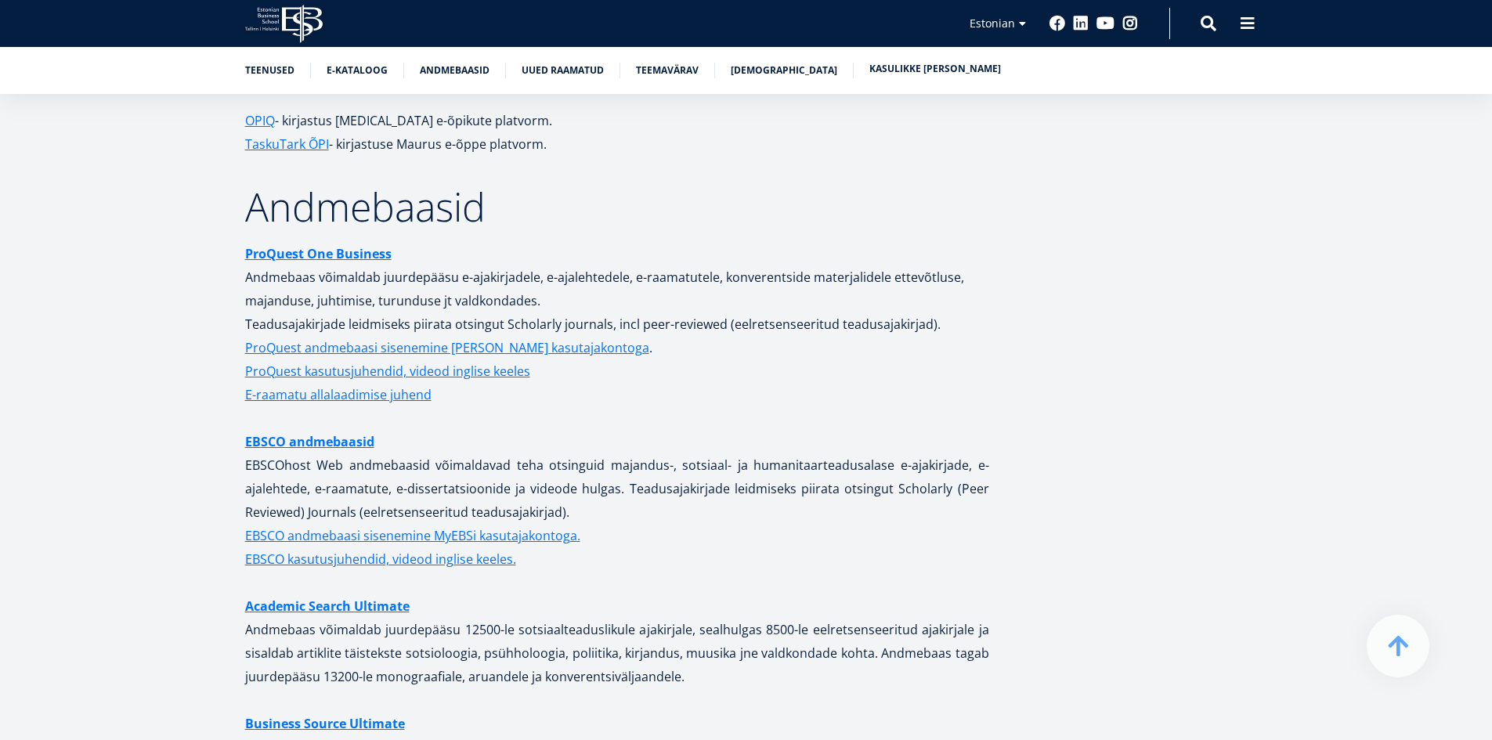
click at [900, 64] on link "Kasulikke linke" at bounding box center [935, 69] width 132 height 16
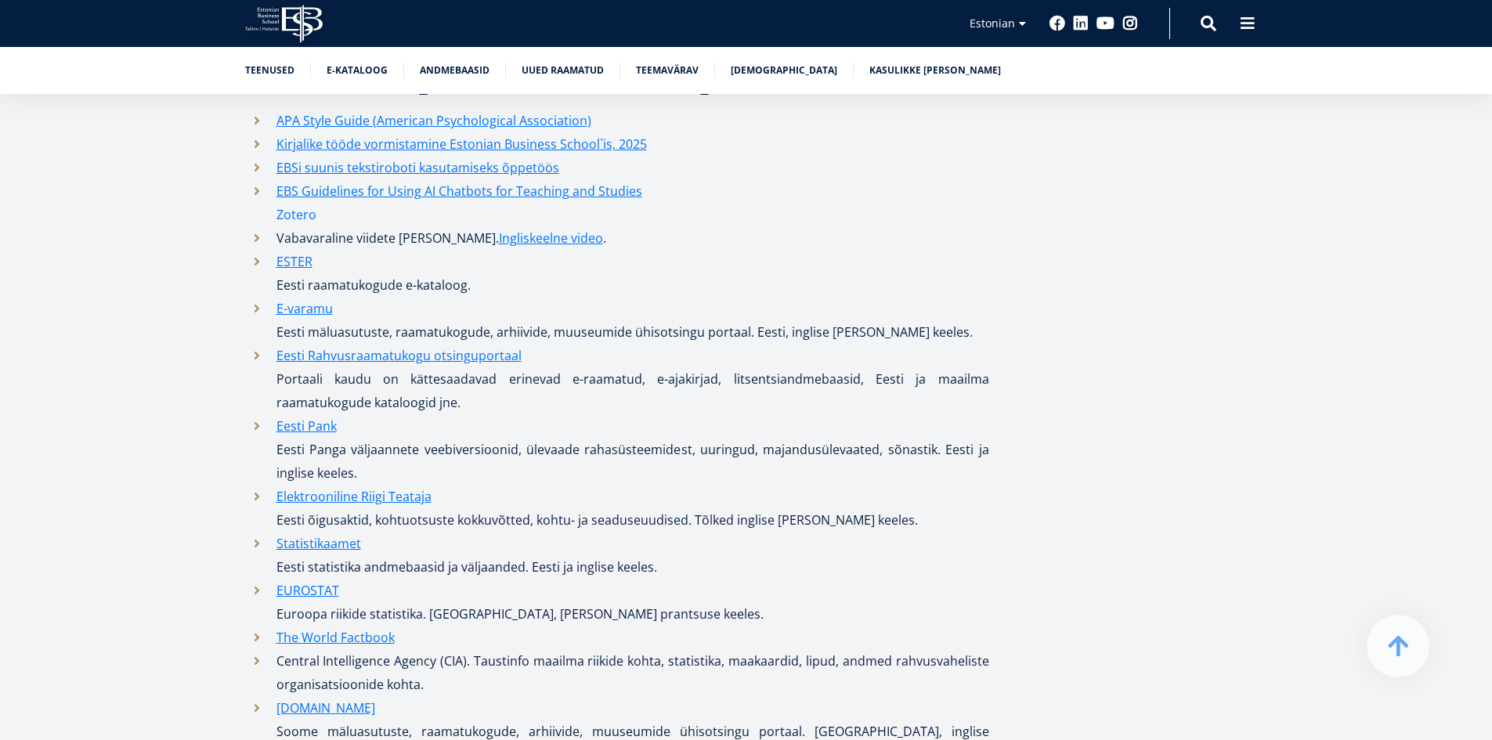
click at [309, 203] on link "Zotero" at bounding box center [296, 214] width 40 height 23
click at [302, 203] on link "Zotero" at bounding box center [296, 214] width 40 height 23
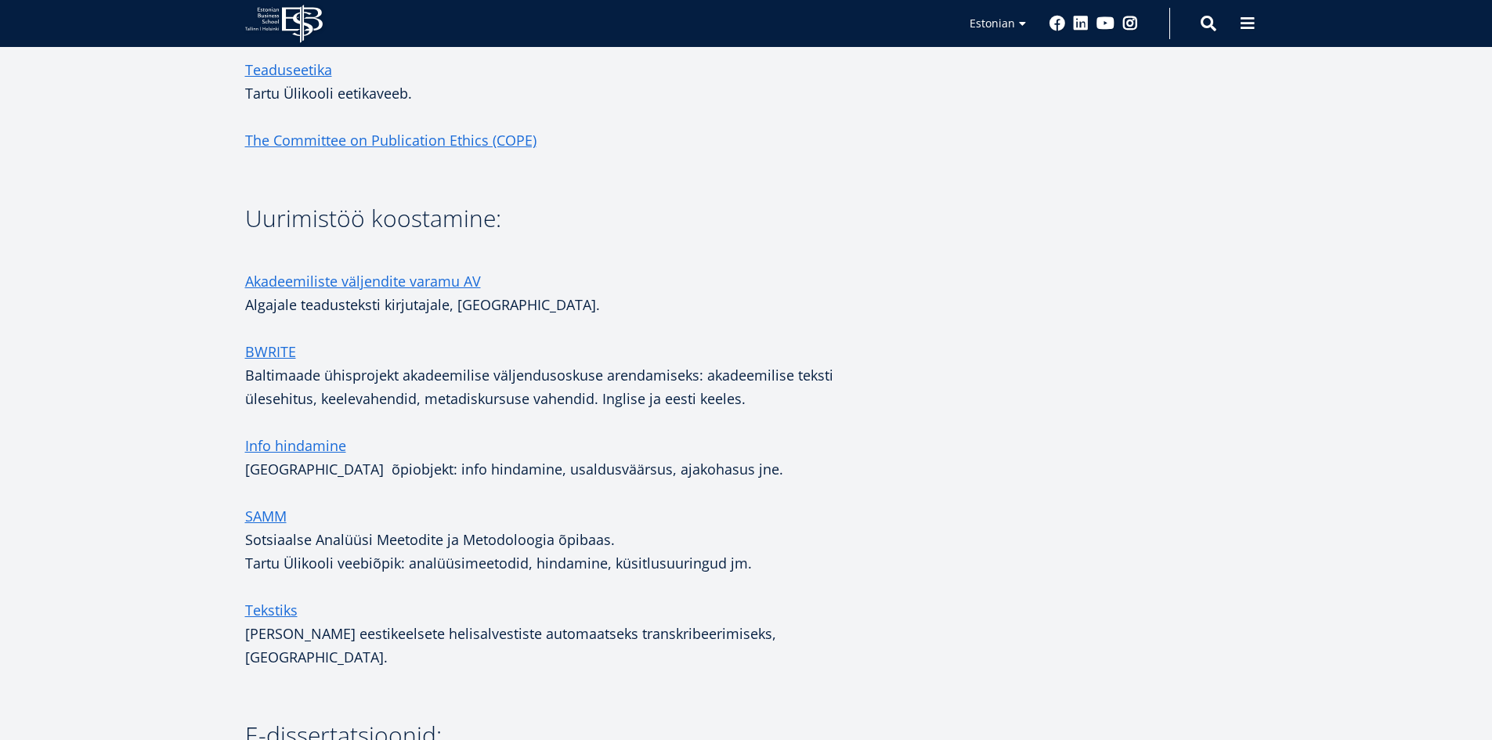
scroll to position [2114, 0]
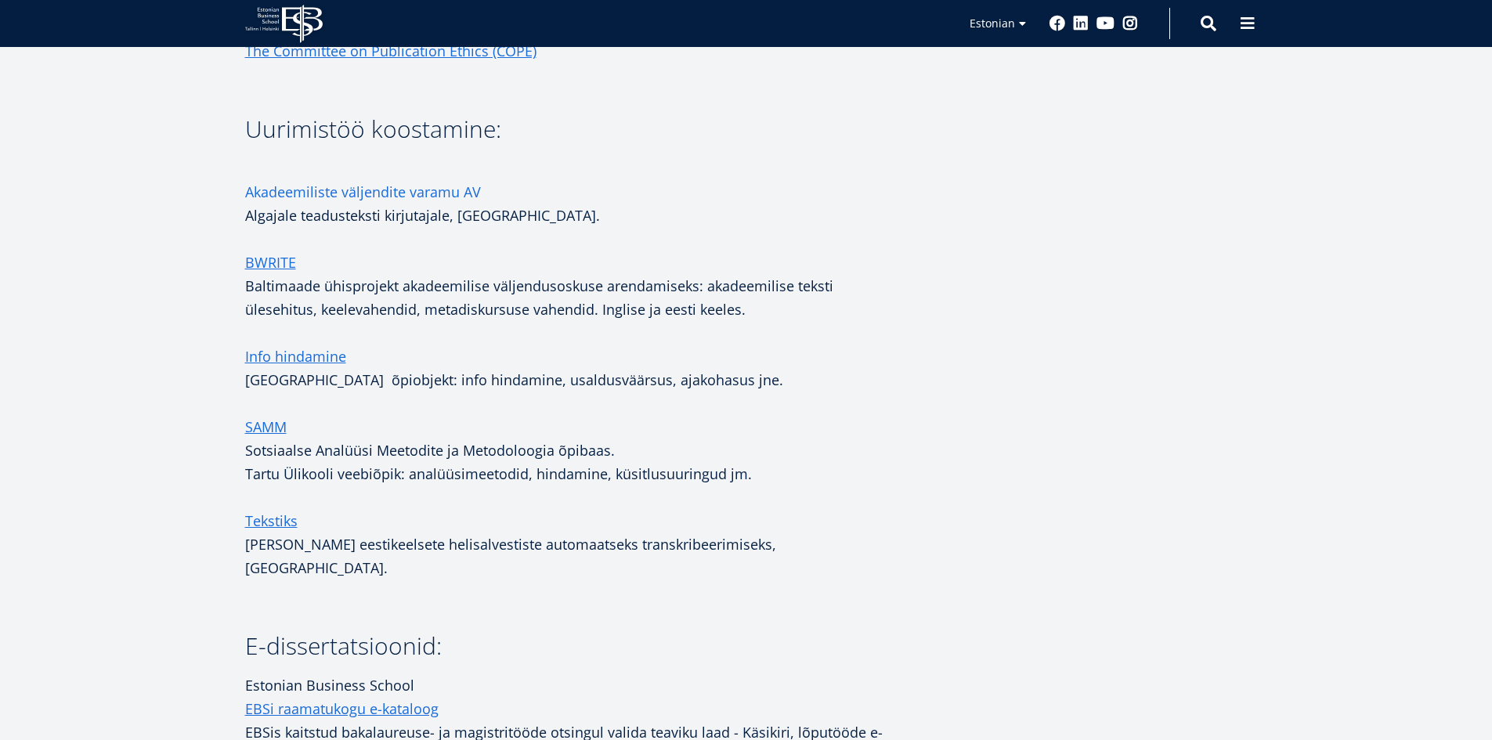
click at [384, 188] on link "Akadeemiliste väljendite varamu AV" at bounding box center [363, 191] width 236 height 23
click at [302, 357] on link "Info hindamine" at bounding box center [295, 356] width 101 height 23
click at [277, 423] on link "SAMM" at bounding box center [266, 426] width 42 height 23
click at [280, 524] on link "Tekstiks" at bounding box center [271, 520] width 52 height 23
